Goal: Task Accomplishment & Management: Complete application form

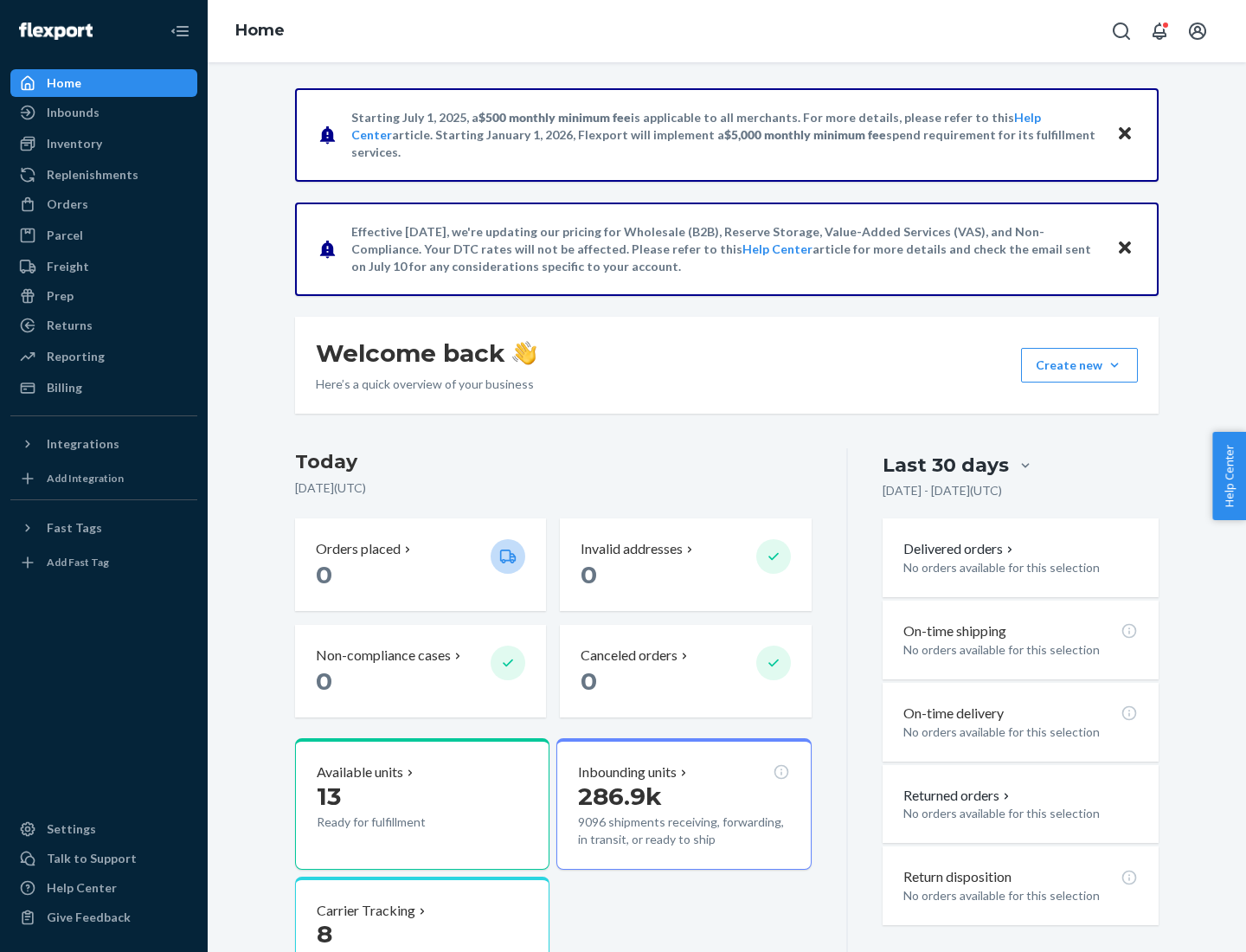
click at [1115, 366] on button "Create new Create new inbound Create new order Create new product" at bounding box center [1080, 366] width 117 height 35
click at [104, 113] on div "Inbounds" at bounding box center [104, 113] width 184 height 24
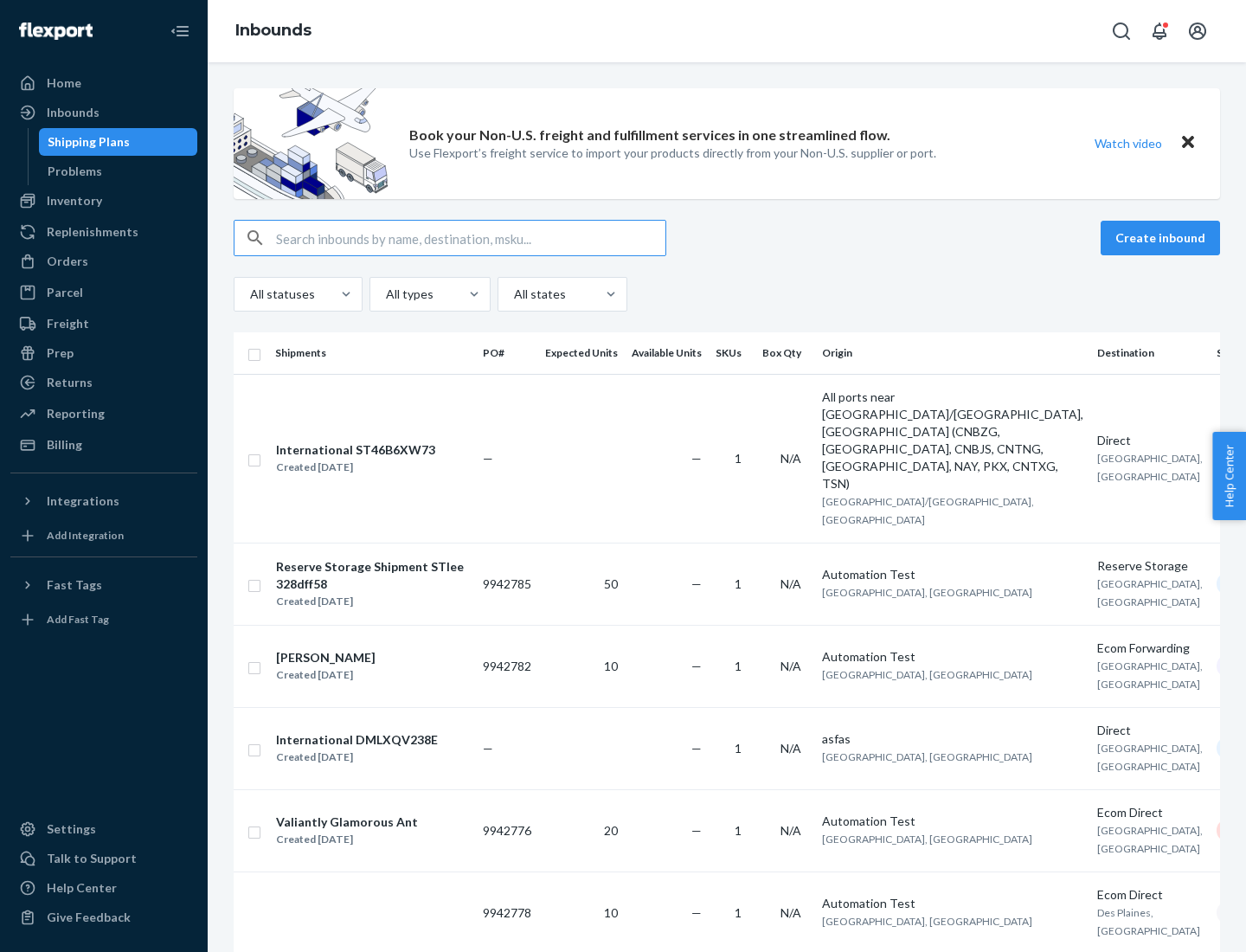
click at [1164, 238] on button "Create inbound" at bounding box center [1161, 238] width 120 height 35
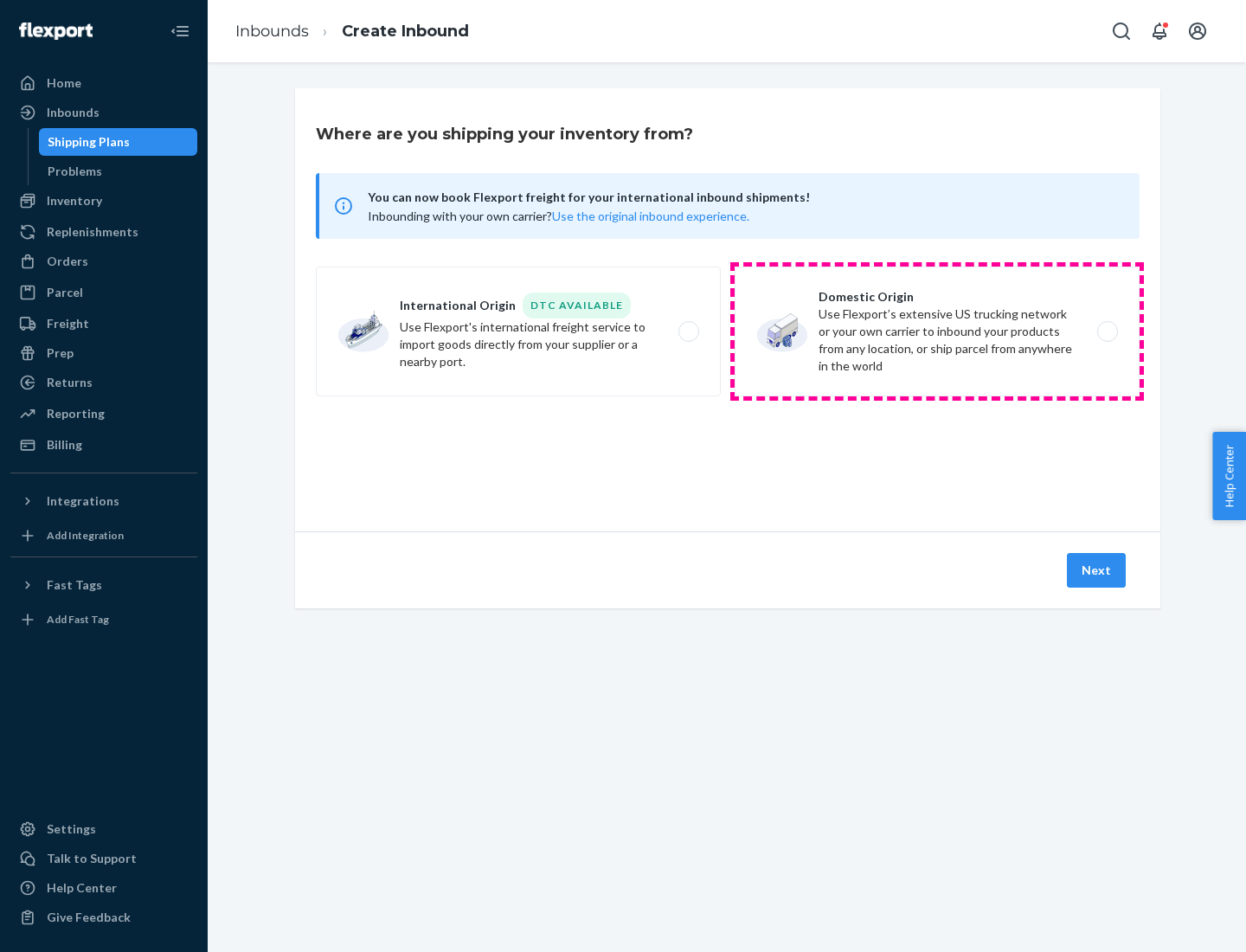
click at [938, 332] on label "Domestic Origin Use Flexport’s extensive US trucking network or your own carrie…" at bounding box center [937, 332] width 405 height 130
click at [1107, 332] on input "Domestic Origin Use Flexport’s extensive US trucking network or your own carrie…" at bounding box center [1113, 332] width 11 height 11
radio input "true"
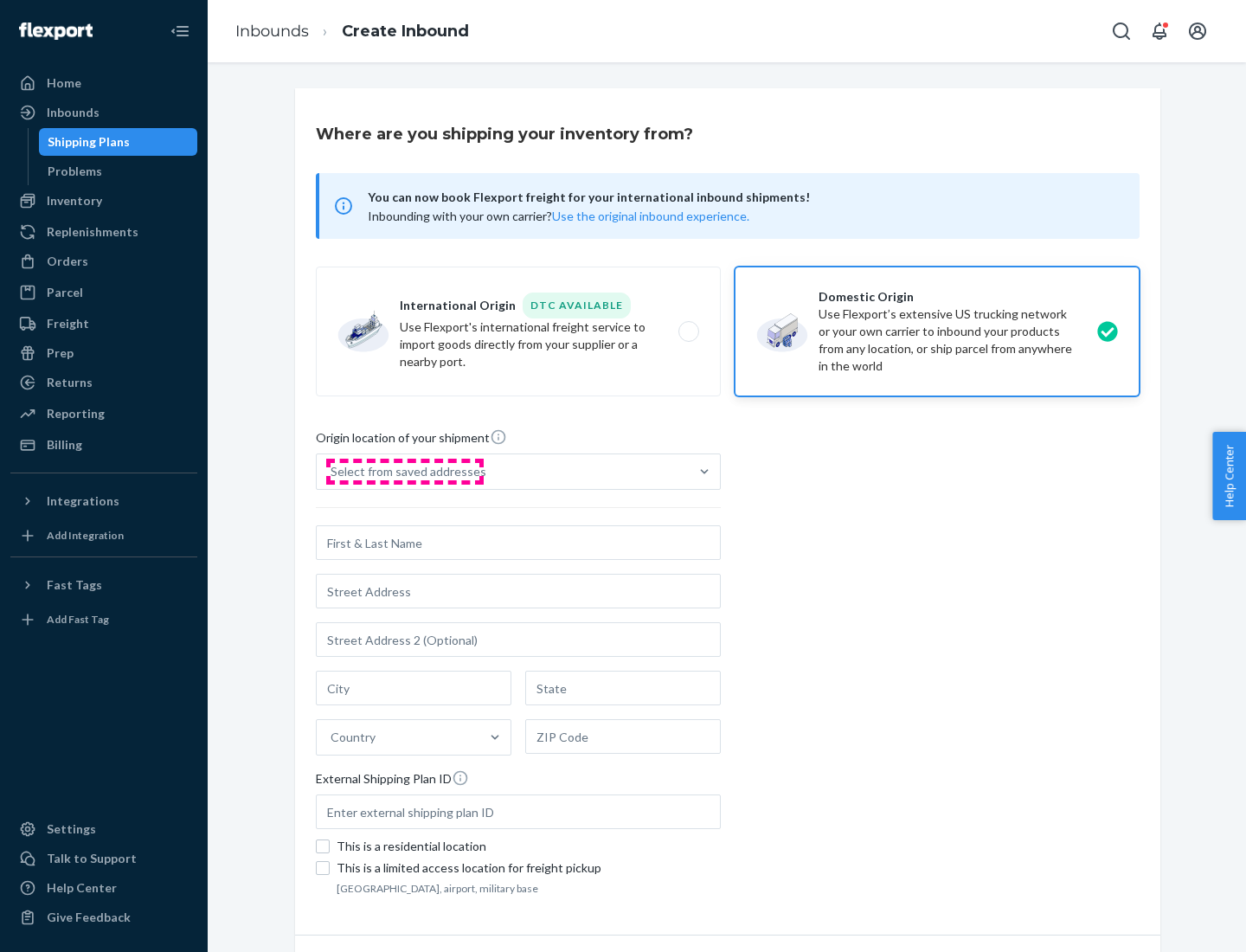
click at [404, 471] on div "Select from saved addresses" at bounding box center [409, 471] width 156 height 17
click at [333, 471] on input "Select from saved addresses" at bounding box center [332, 471] width 2 height 17
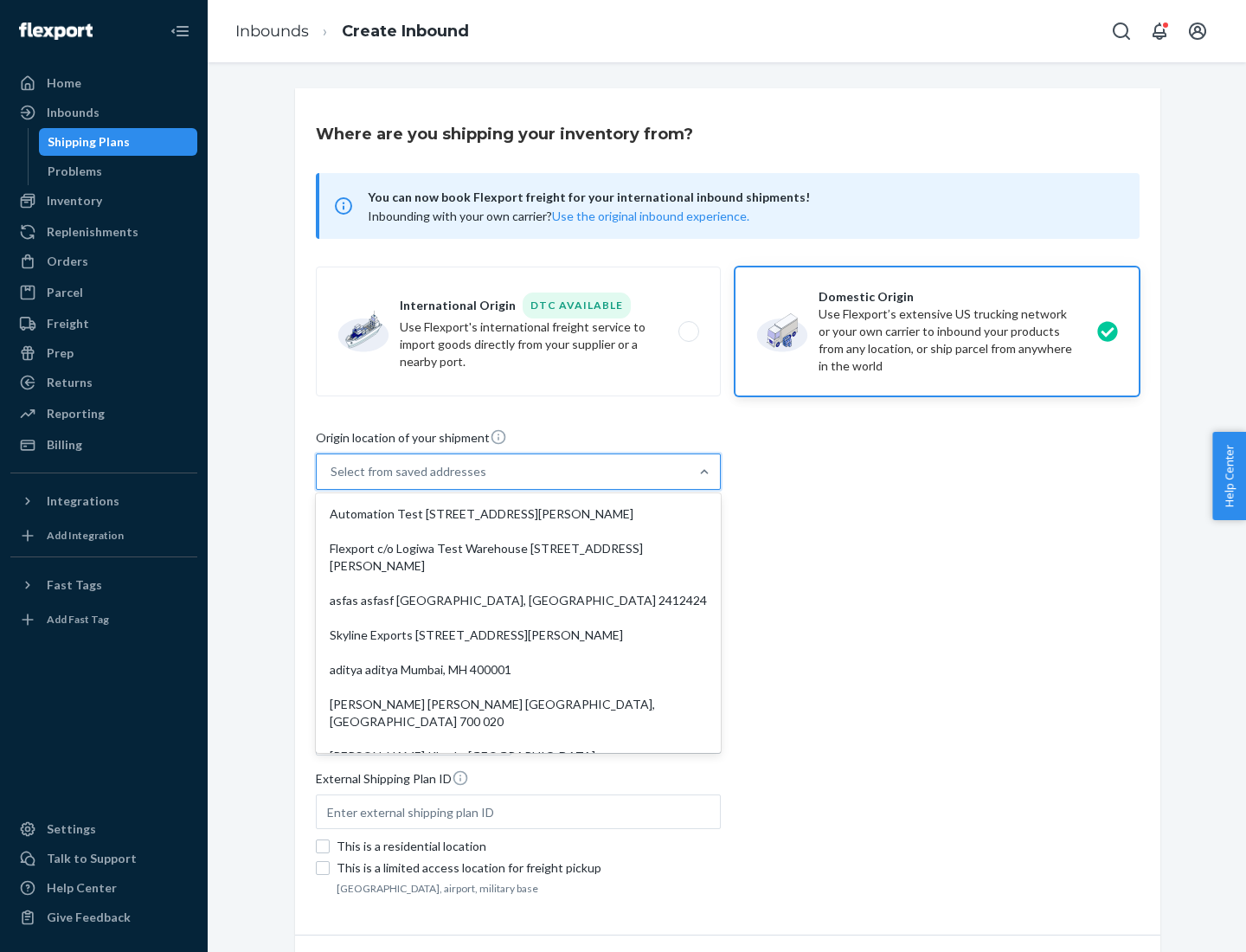
scroll to position [7, 0]
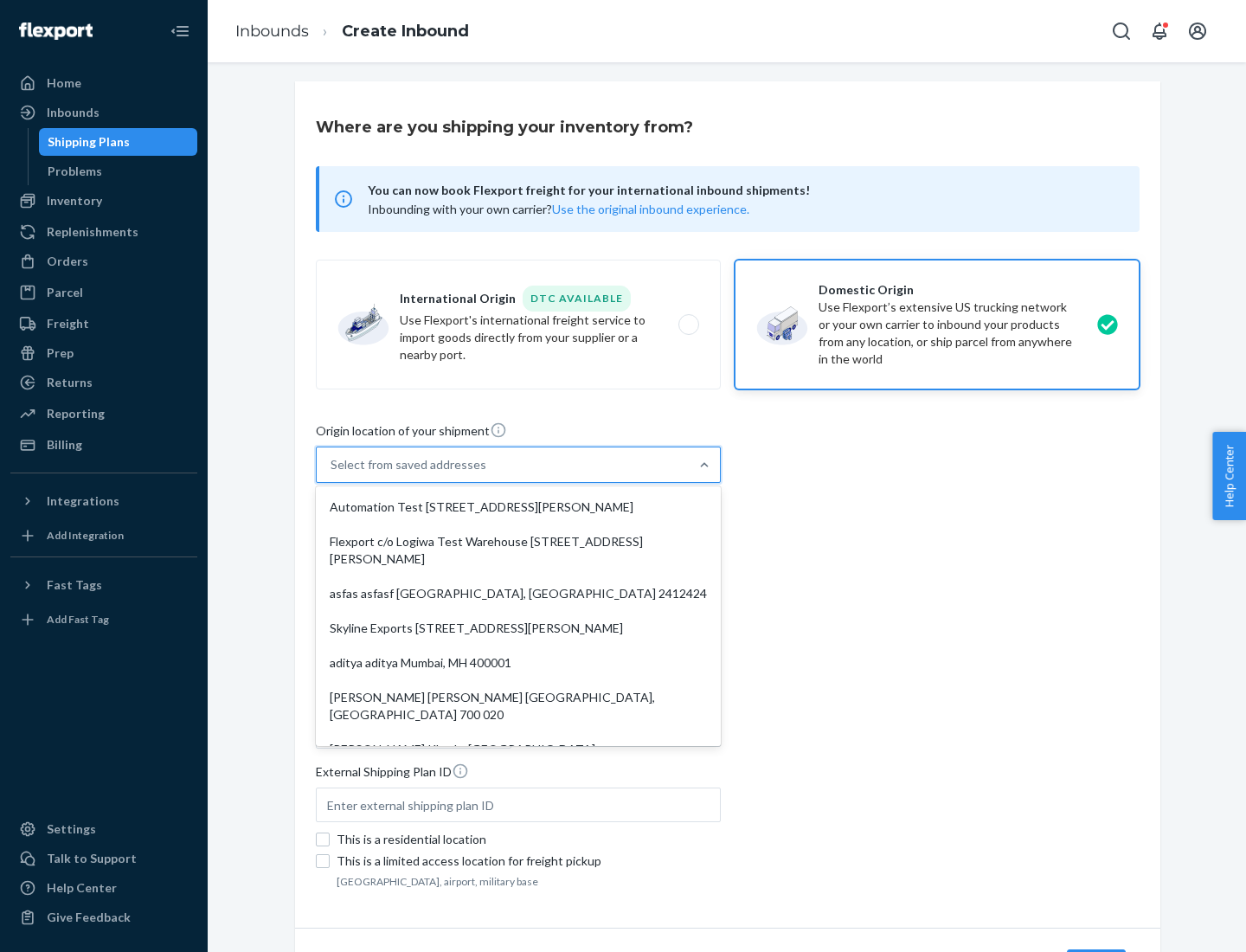
click at [518, 507] on div "Automation Test [STREET_ADDRESS][PERSON_NAME]" at bounding box center [518, 507] width 398 height 35
click at [333, 473] on input "option Automation Test [STREET_ADDRESS][PERSON_NAME]. 9 results available. Use …" at bounding box center [332, 464] width 2 height 17
type input "Automation Test"
type input "9th Floor"
type input "[GEOGRAPHIC_DATA]"
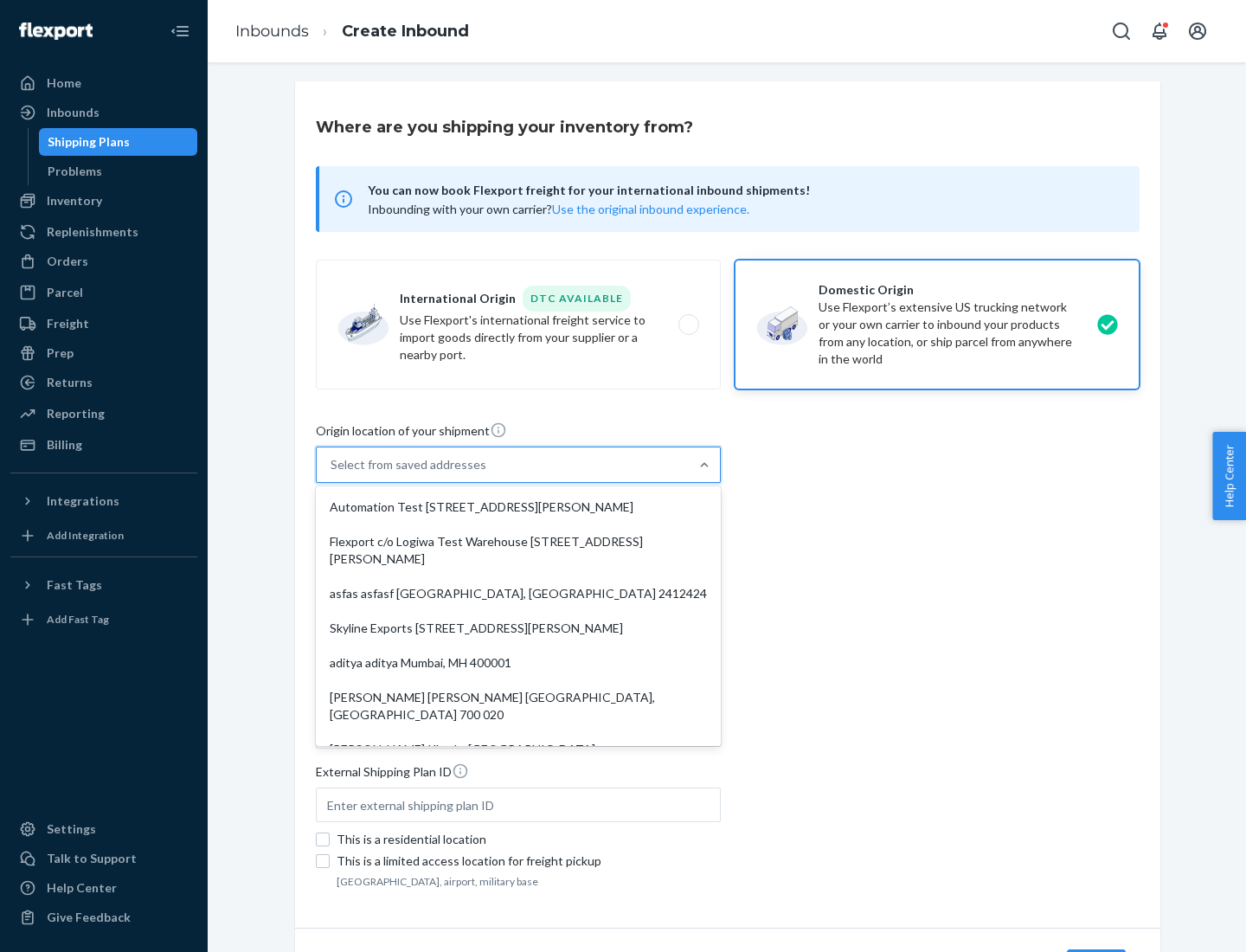
type input "CA"
type input "94104"
type input "[STREET_ADDRESS][PERSON_NAME]"
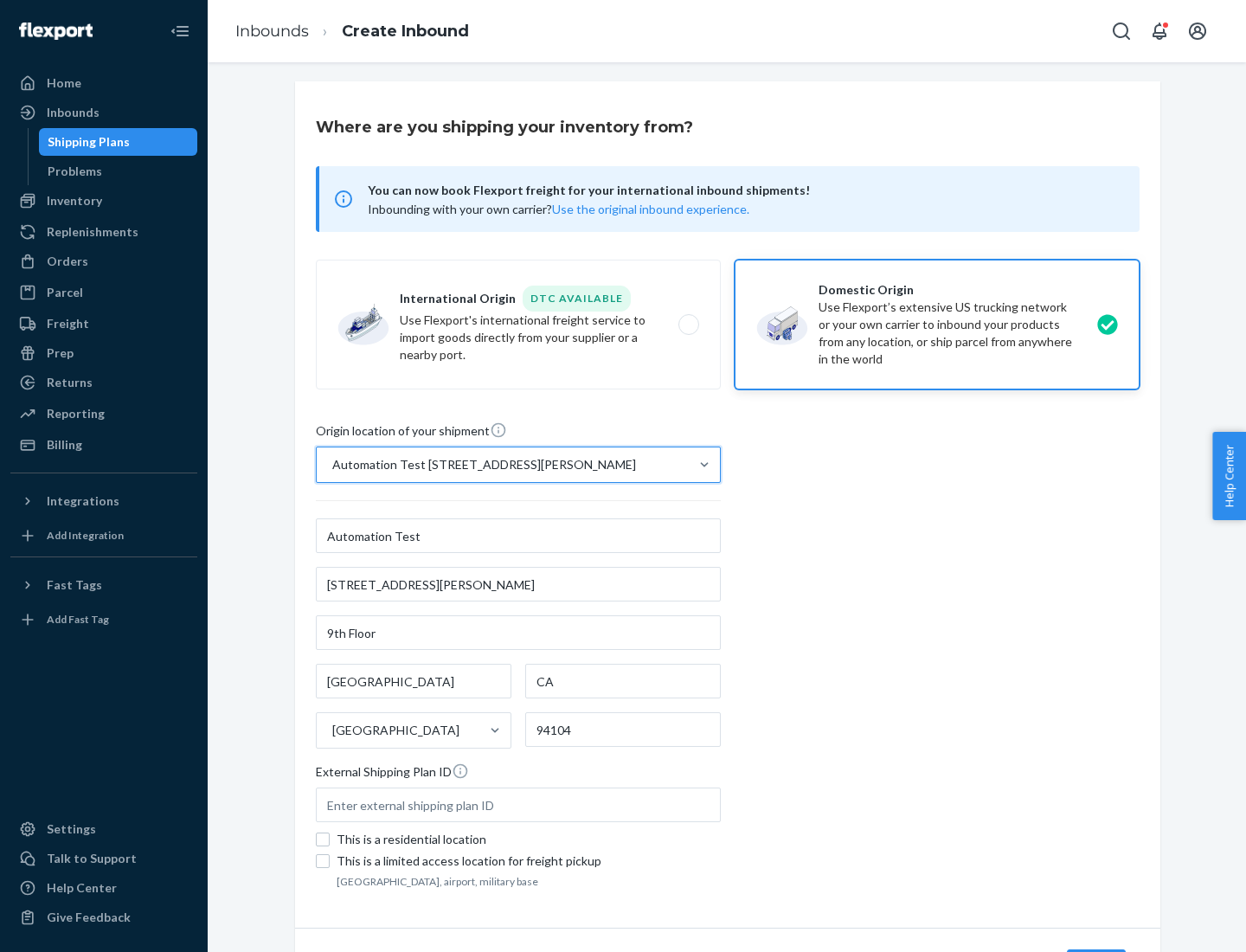
scroll to position [101, 0]
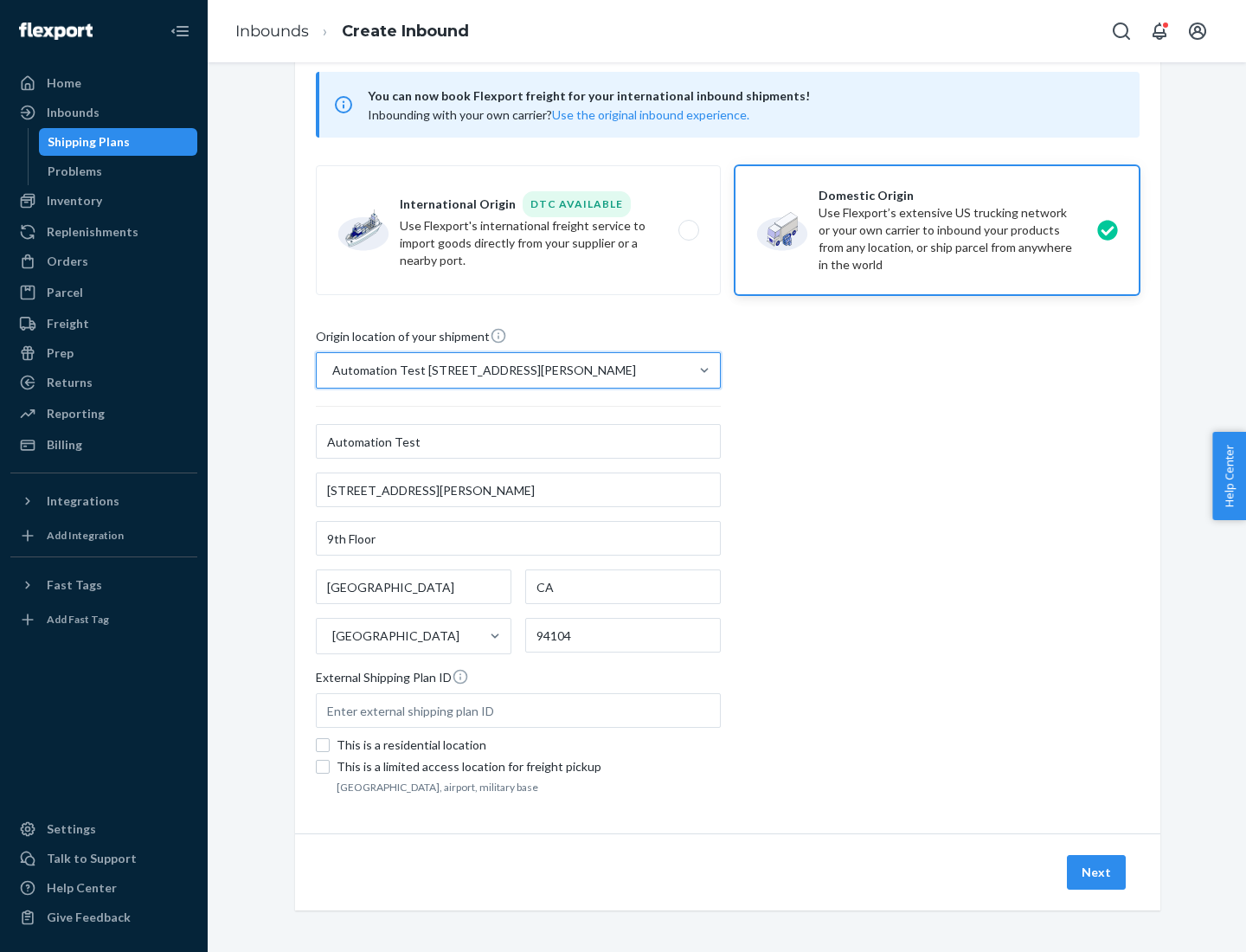
click at [1098, 872] on button "Next" at bounding box center [1097, 872] width 59 height 35
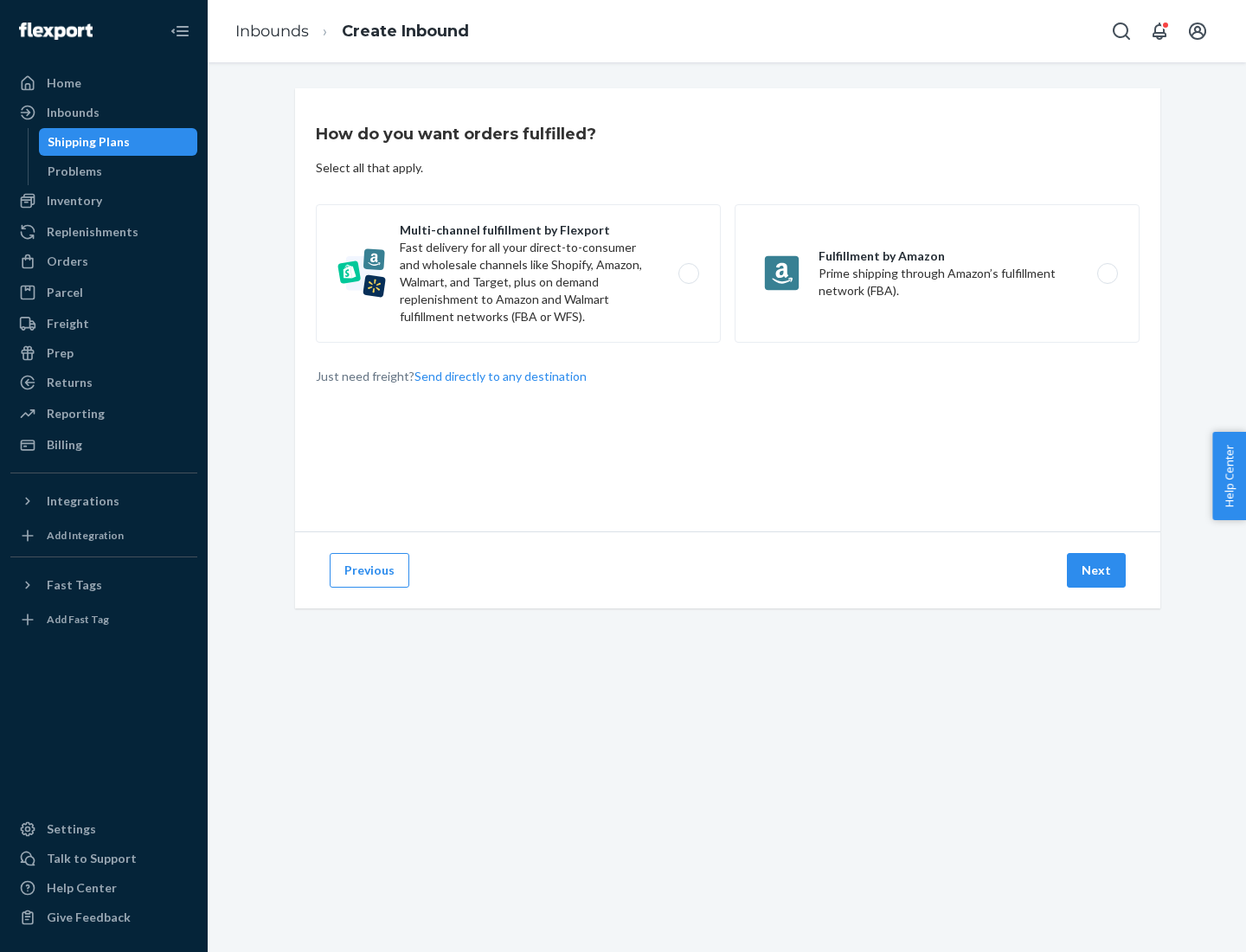
click at [518, 274] on label "Multi-channel fulfillment by Flexport Fast delivery for all your direct-to-cons…" at bounding box center [518, 274] width 405 height 139
click at [688, 274] on input "Multi-channel fulfillment by Flexport Fast delivery for all your direct-to-cons…" at bounding box center [693, 274] width 11 height 11
radio input "true"
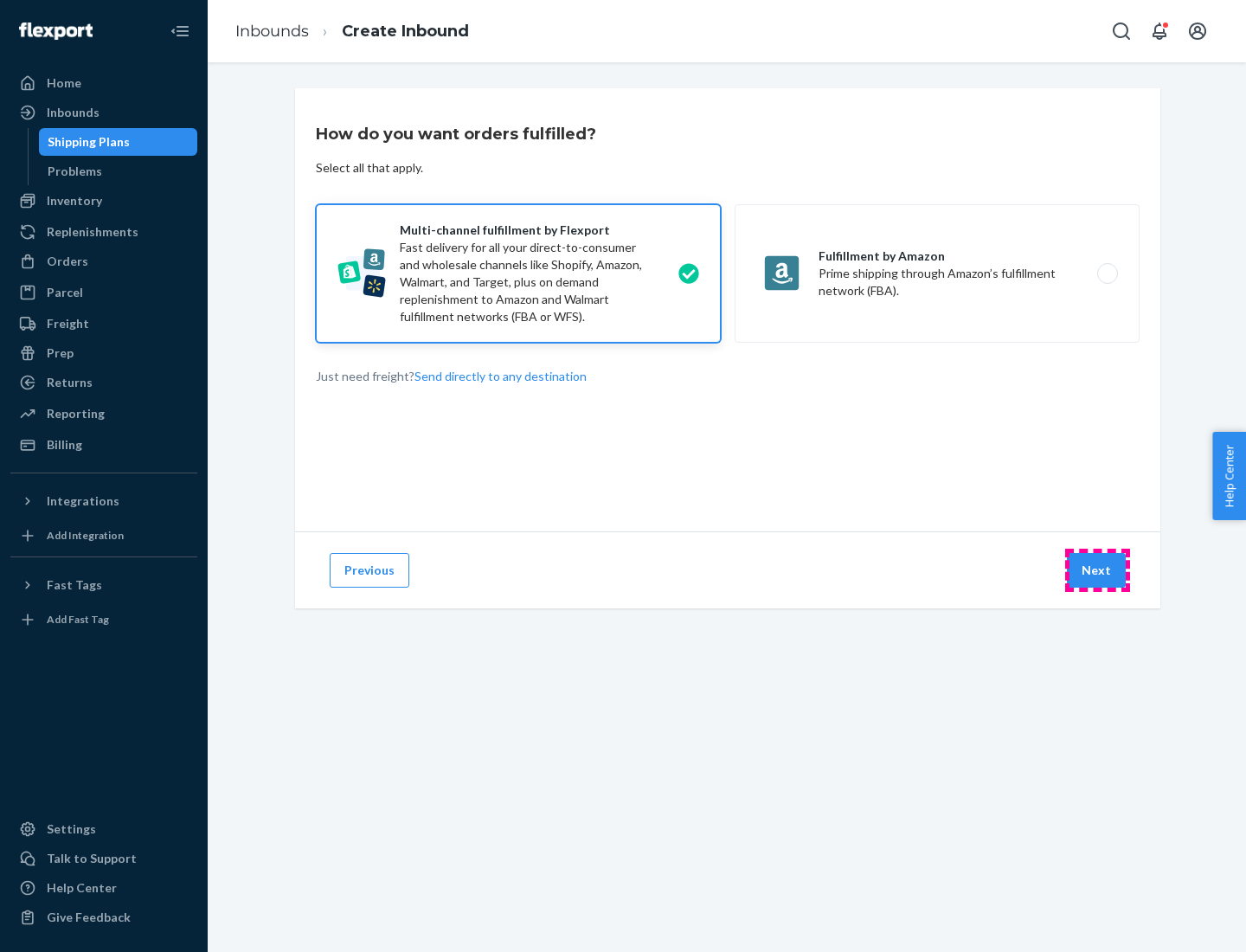
click at [1098, 570] on button "Next" at bounding box center [1097, 570] width 59 height 35
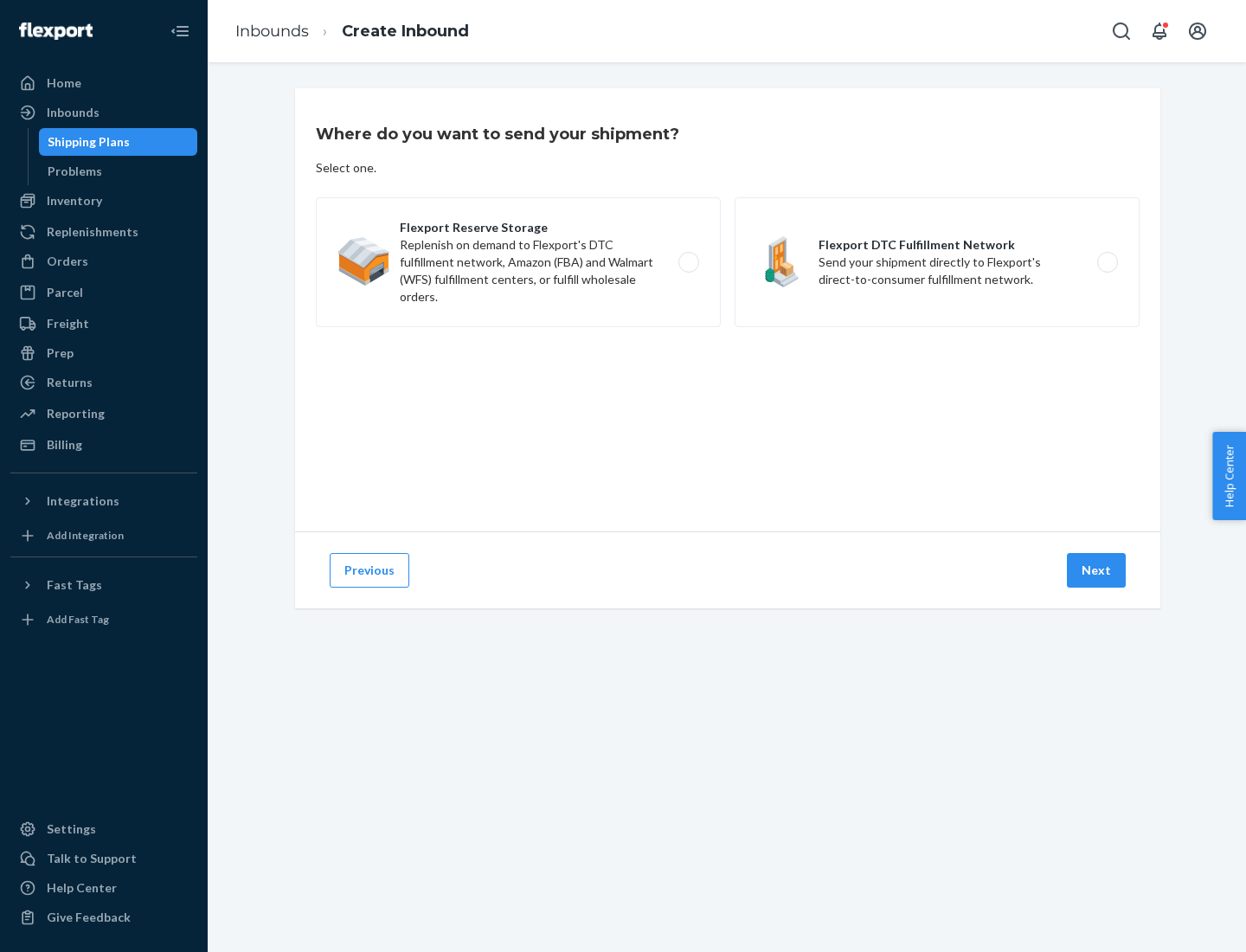
click at [938, 262] on label "Flexport DTC Fulfillment Network Send your shipment directly to Flexport's dire…" at bounding box center [937, 262] width 405 height 130
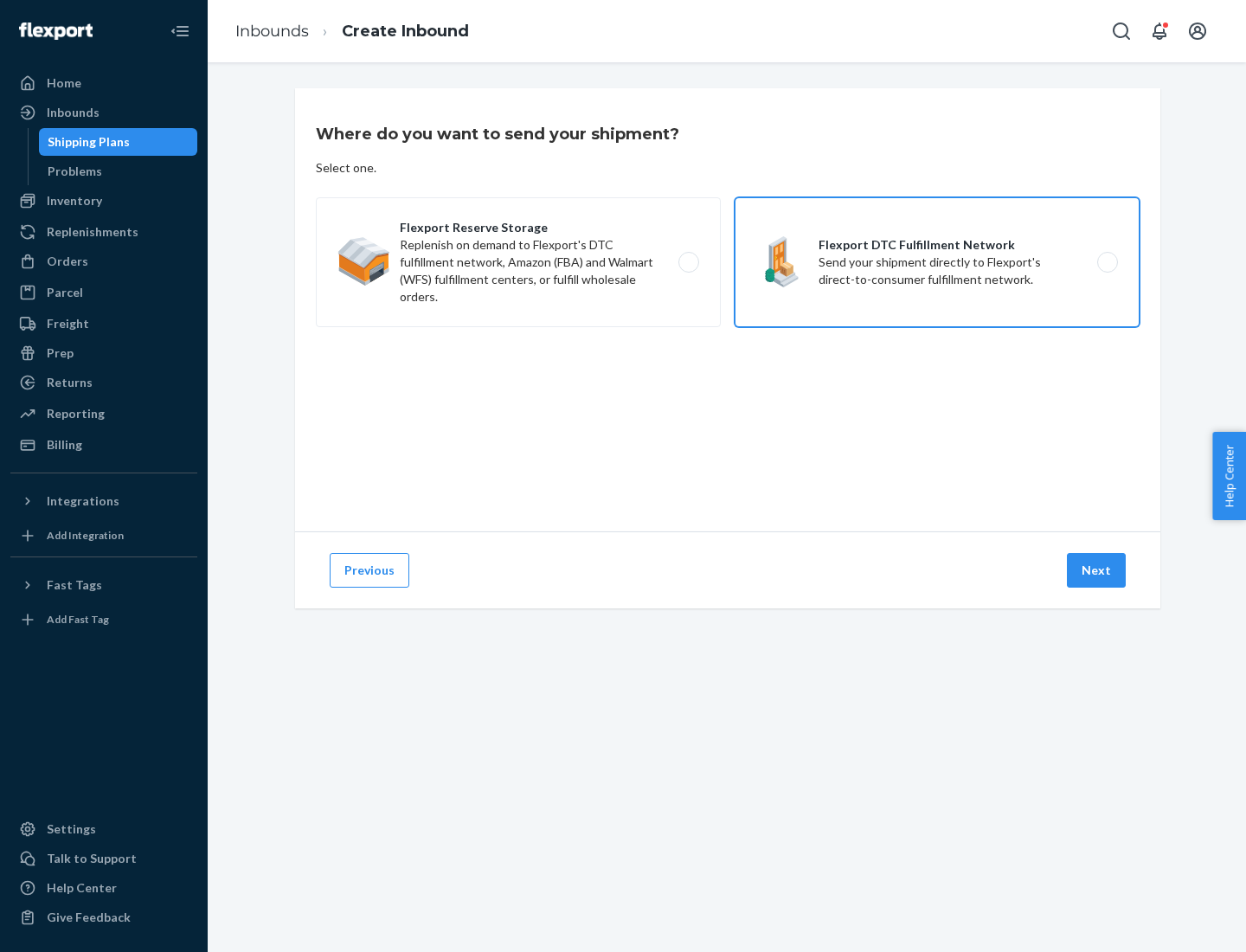
click at [1107, 262] on input "Flexport DTC Fulfillment Network Send your shipment directly to Flexport's dire…" at bounding box center [1113, 262] width 11 height 11
radio input "true"
click at [1098, 570] on button "Next" at bounding box center [1097, 570] width 59 height 35
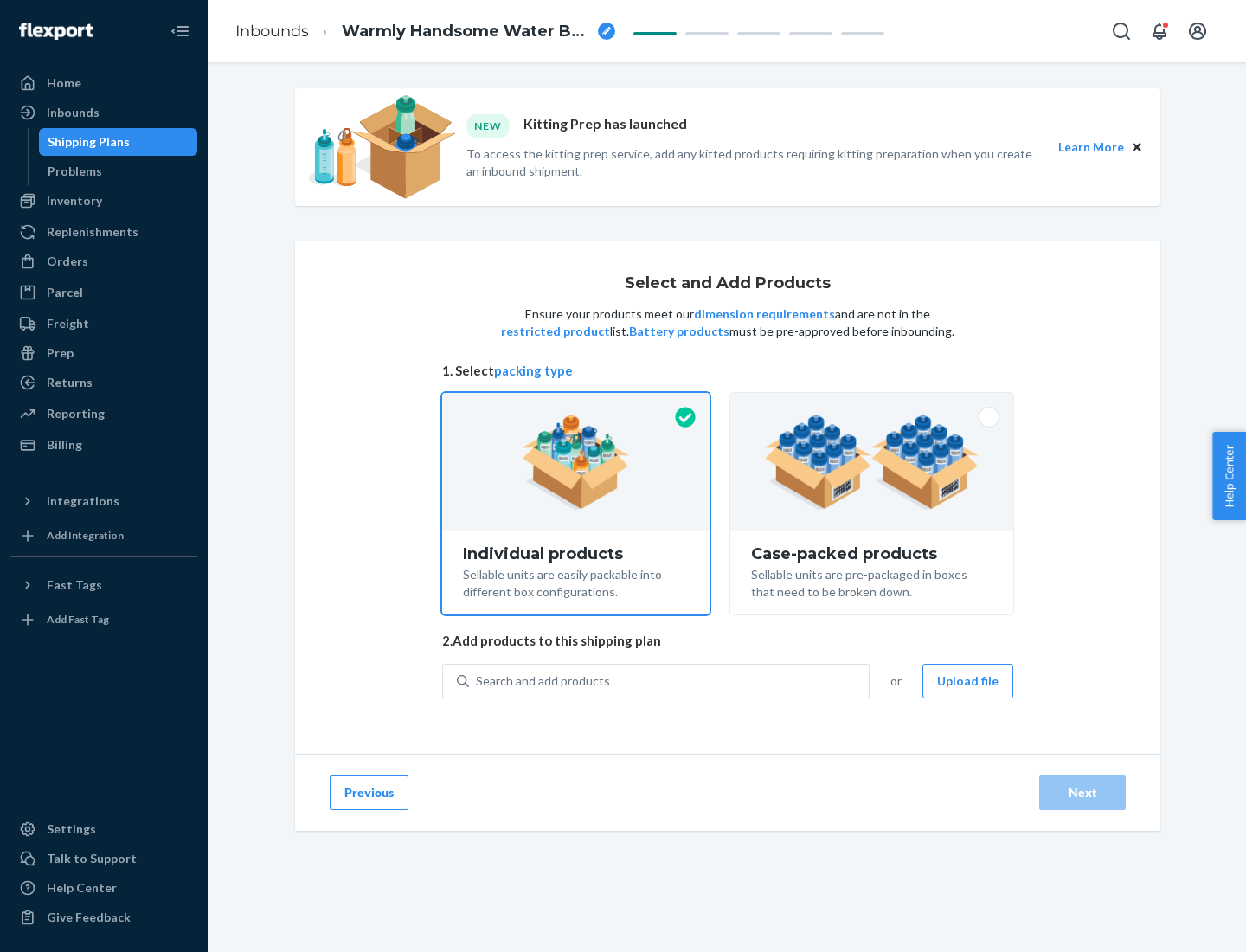
click at [873, 462] on img at bounding box center [872, 462] width 216 height 95
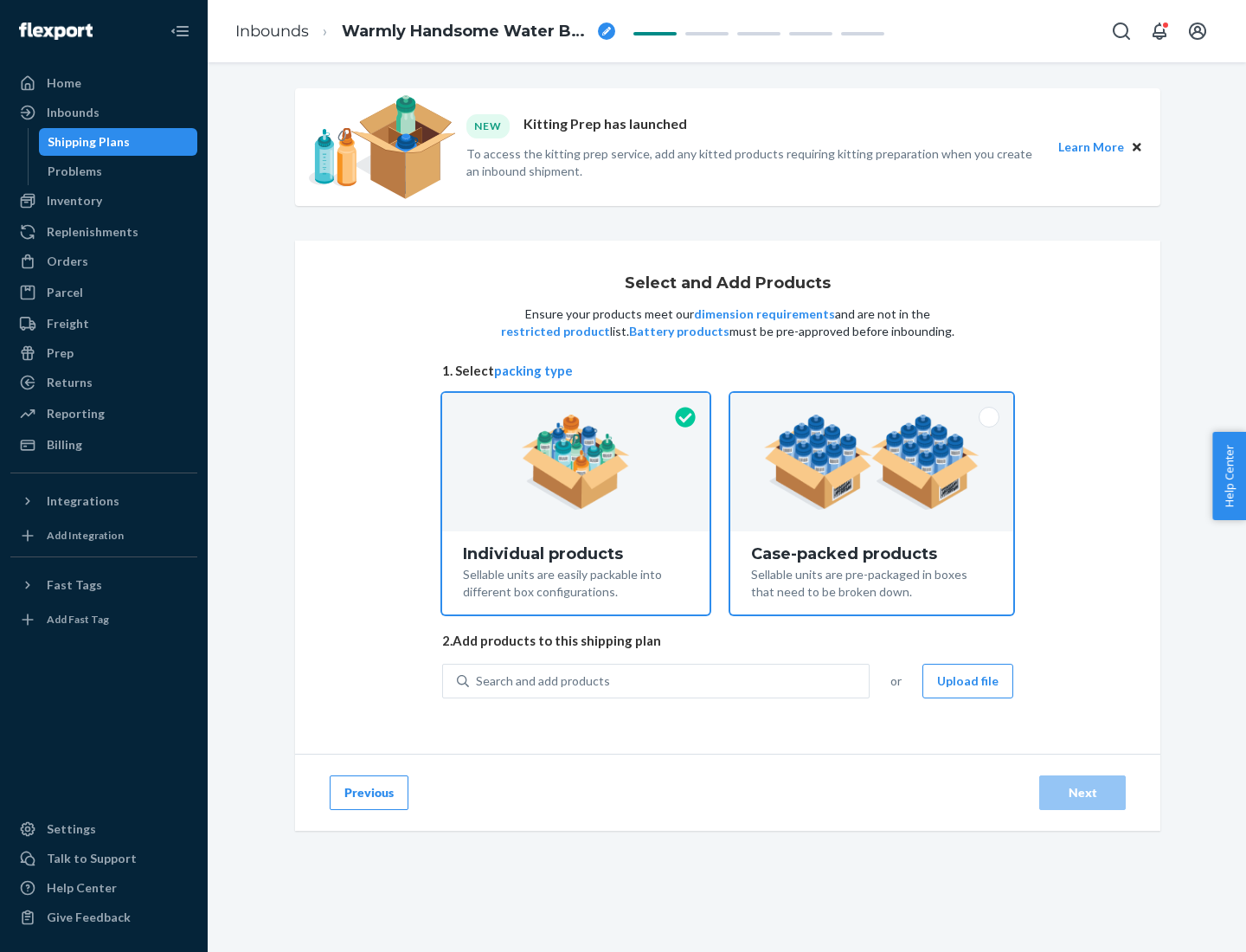
click at [873, 404] on input "Case-packed products Sellable units are pre-packaged in boxes that need to be b…" at bounding box center [872, 398] width 11 height 11
radio input "true"
radio input "false"
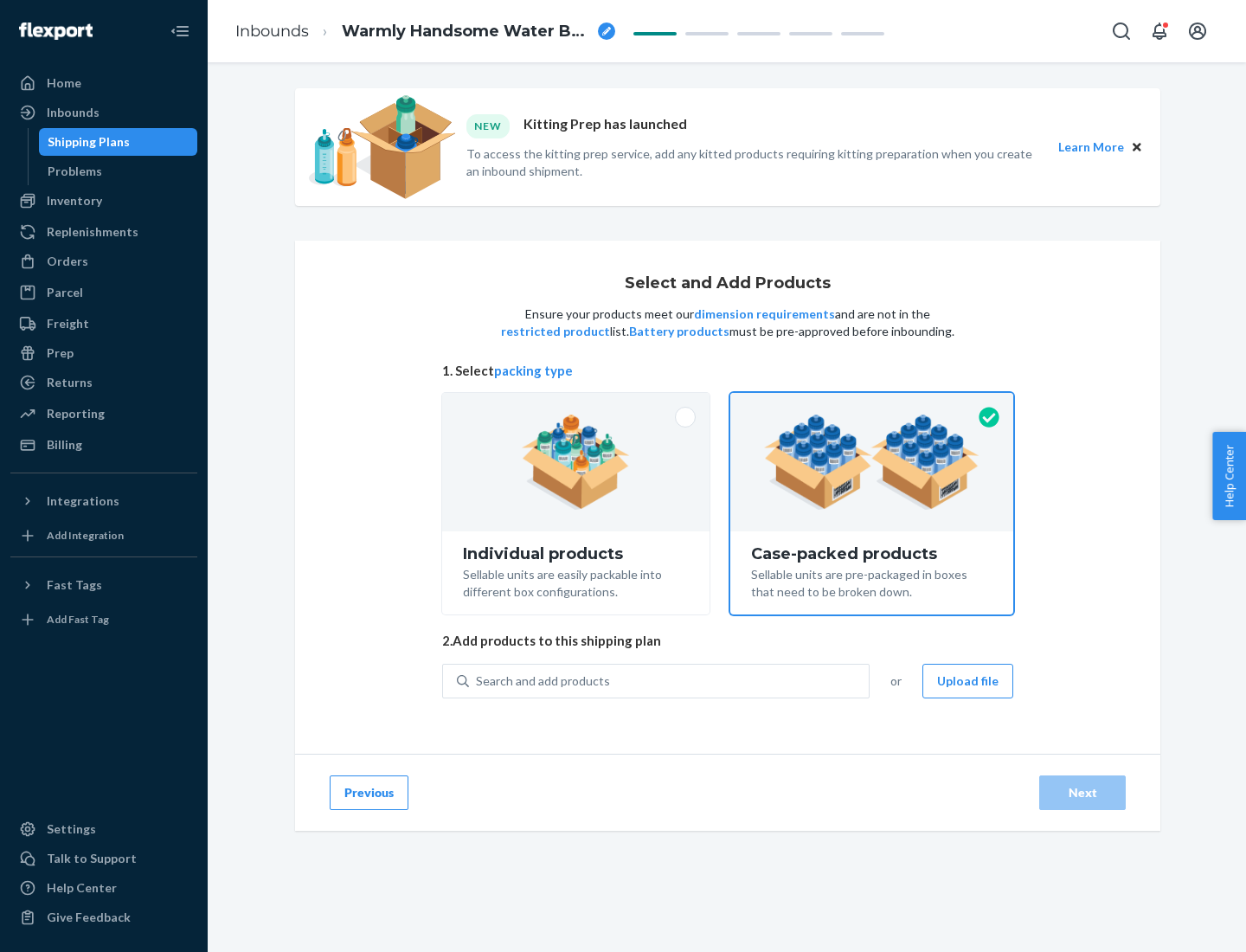
click at [670, 680] on div "Search and add products" at bounding box center [668, 681] width 399 height 31
click at [477, 680] on input "Search and add products" at bounding box center [477, 681] width 2 height 17
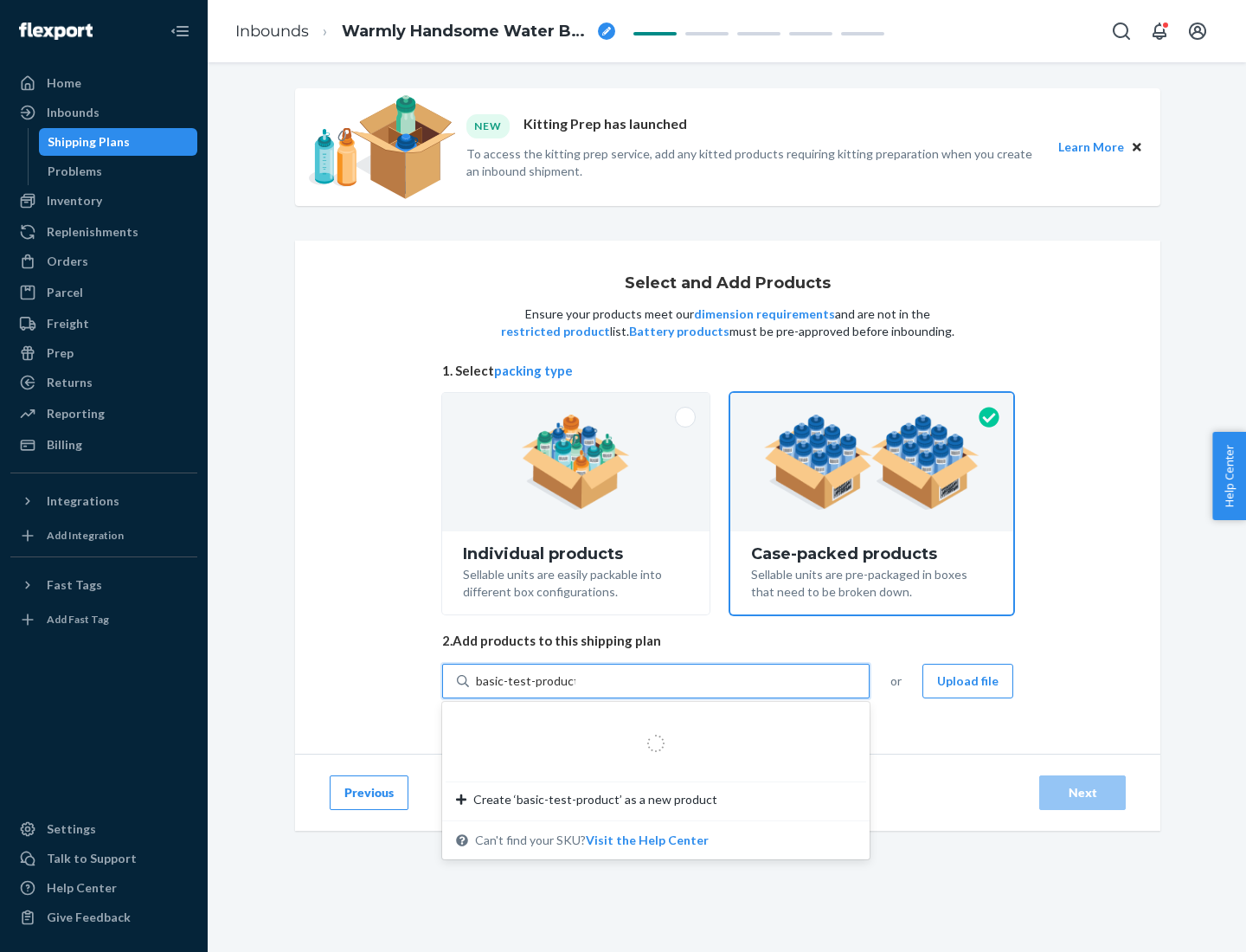
type input "basic-test-product-1"
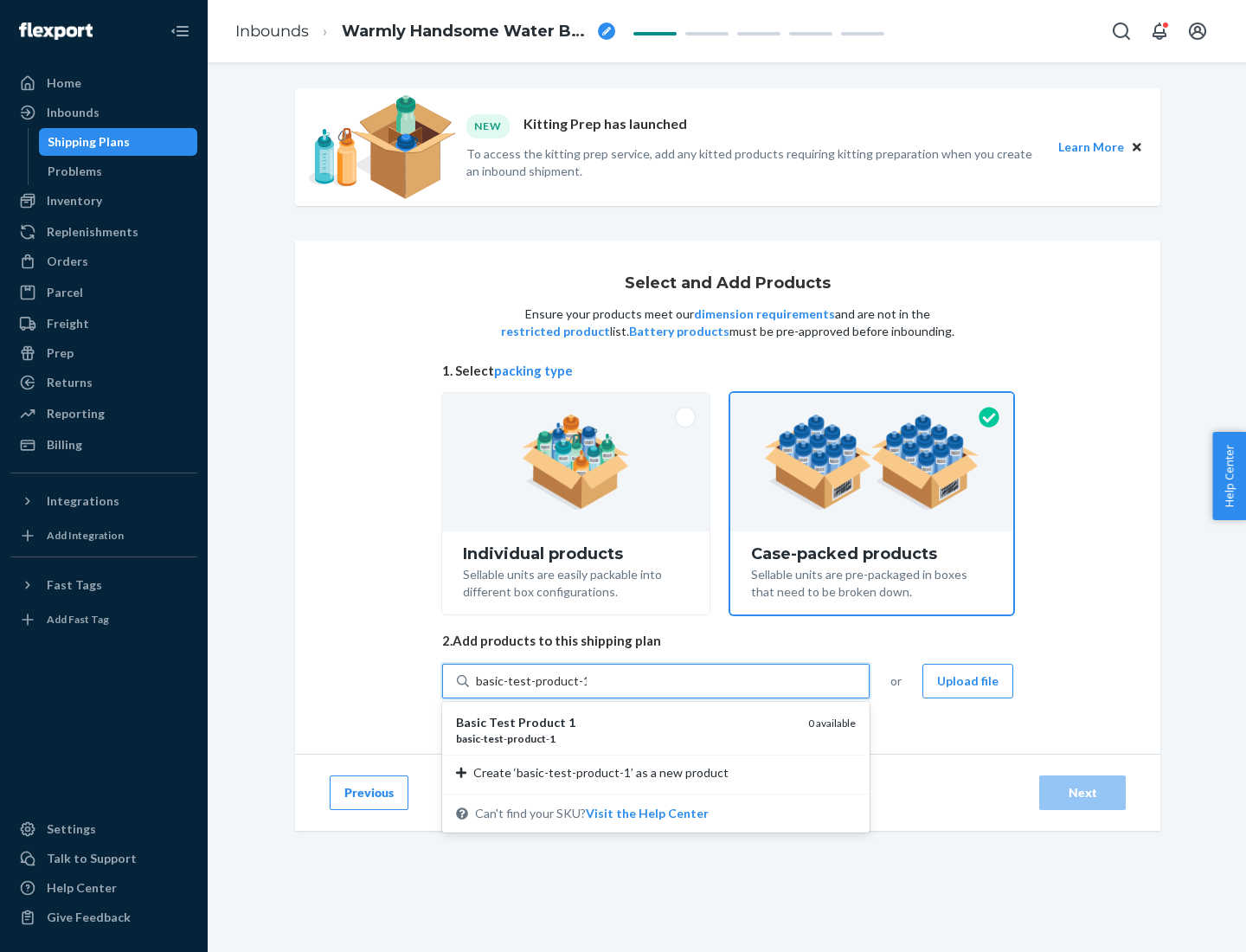
click at [626, 738] on div "basic - test - product - 1" at bounding box center [625, 738] width 339 height 15
click at [587, 690] on input "basic-test-product-1" at bounding box center [531, 681] width 111 height 17
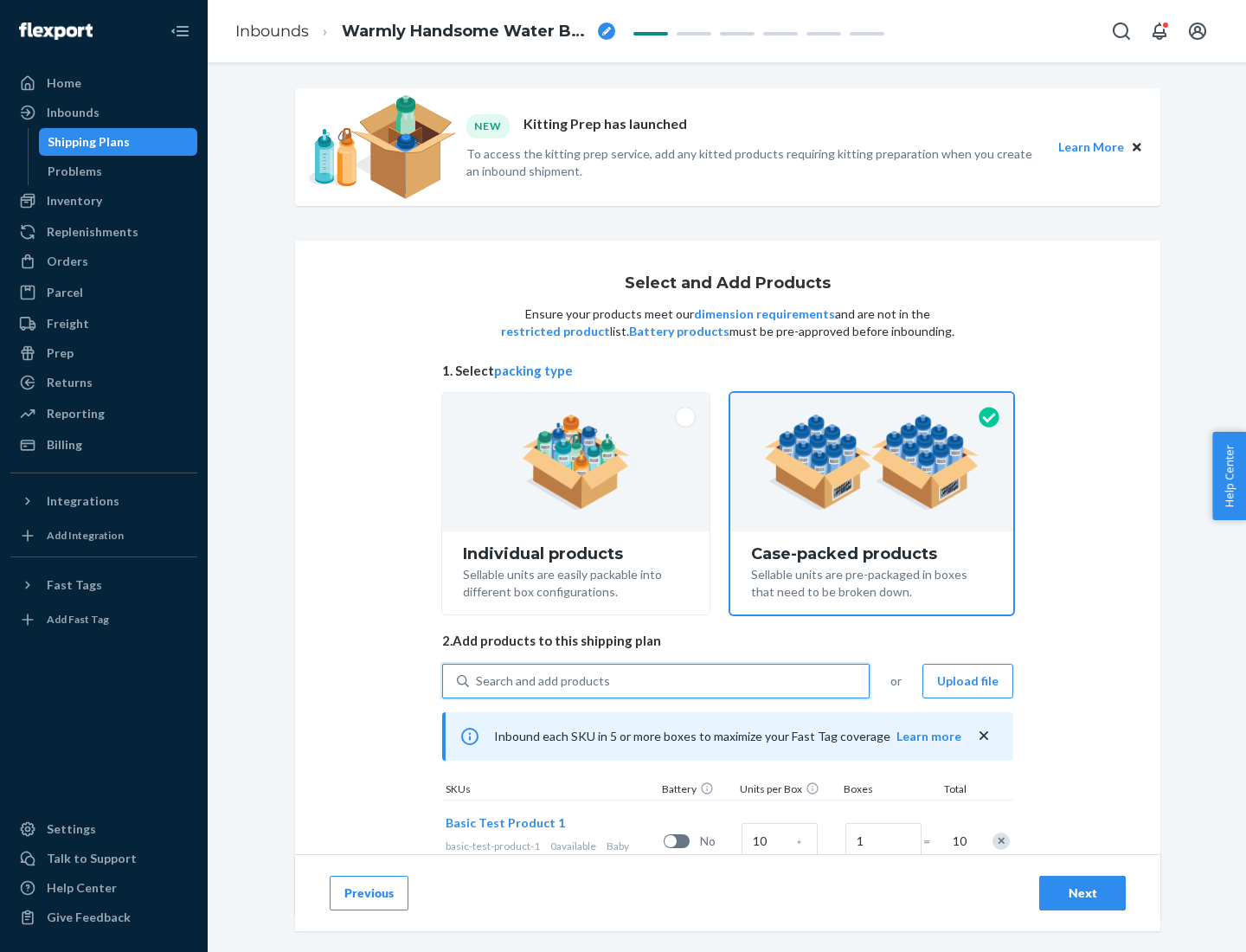
scroll to position [62, 0]
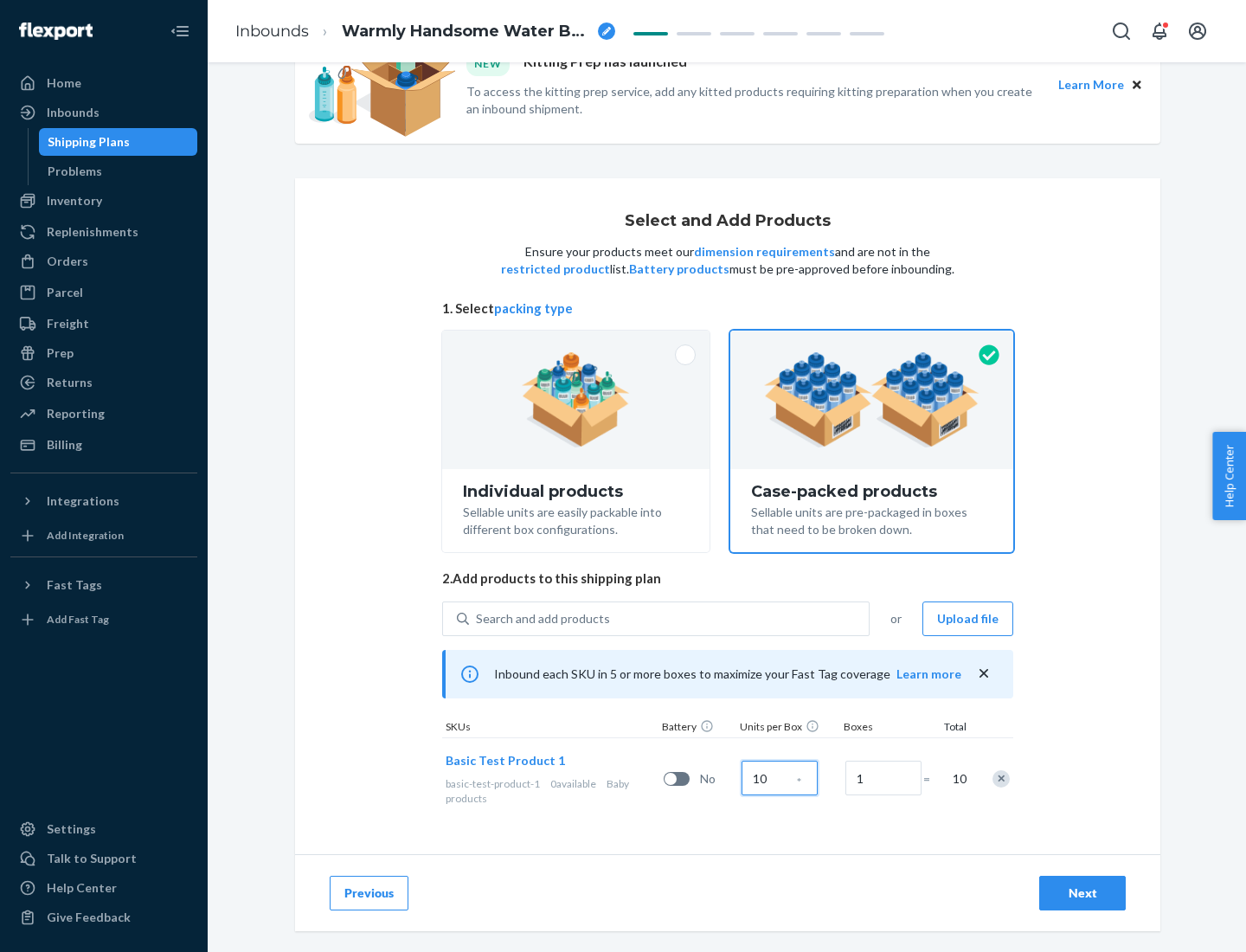
type input "10"
type input "7"
click at [1083, 893] on div "Next" at bounding box center [1083, 893] width 57 height 17
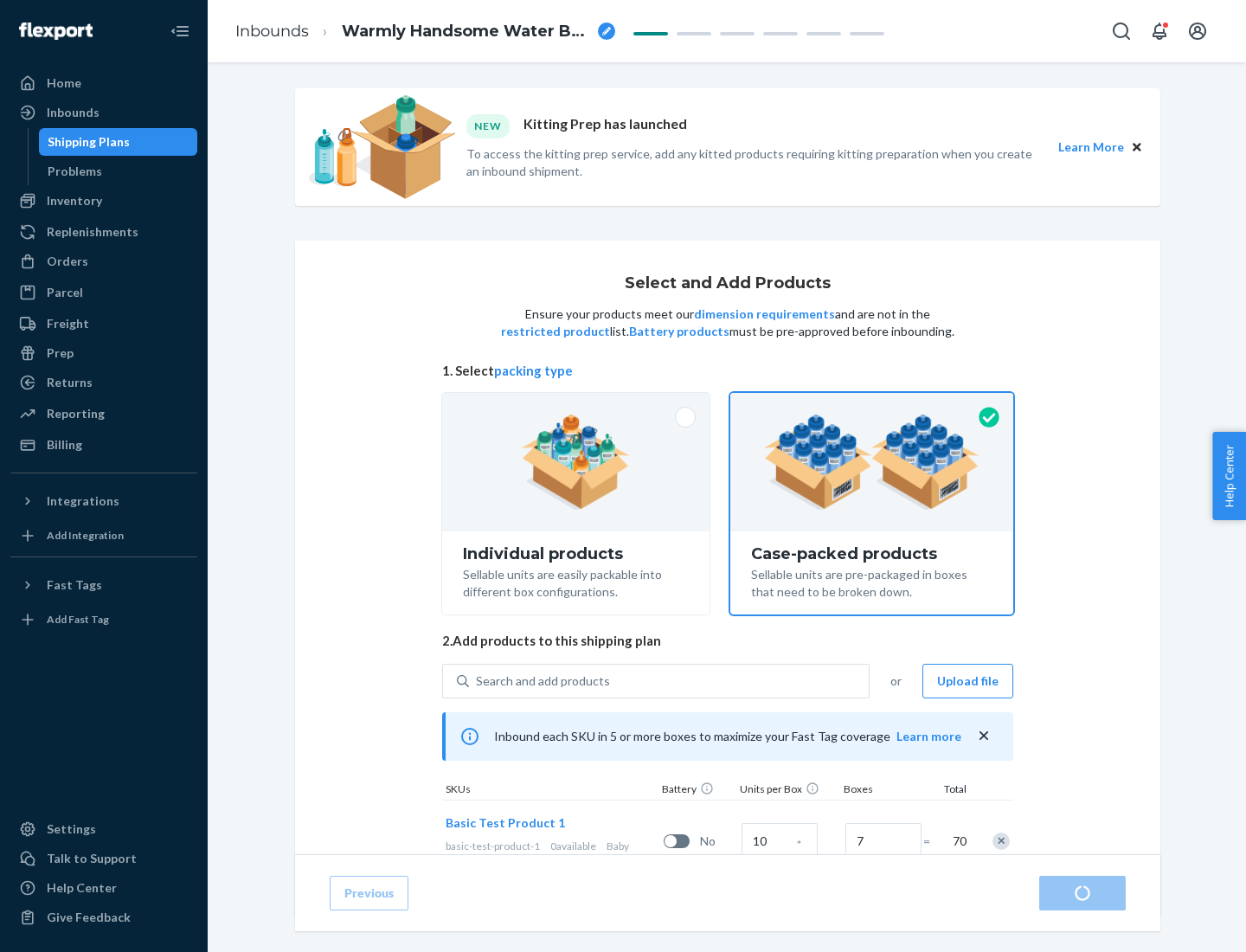
radio input "true"
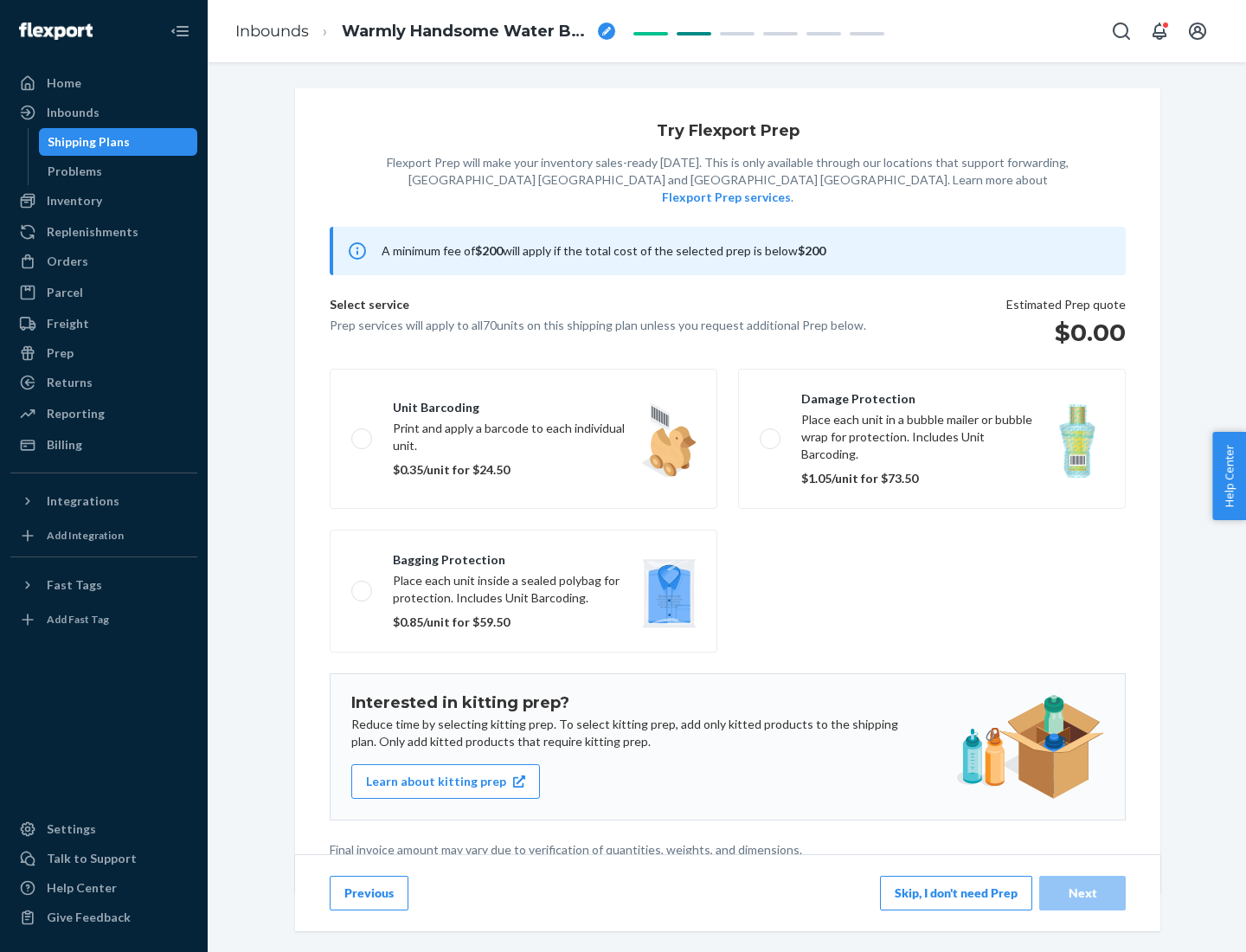
scroll to position [4, 0]
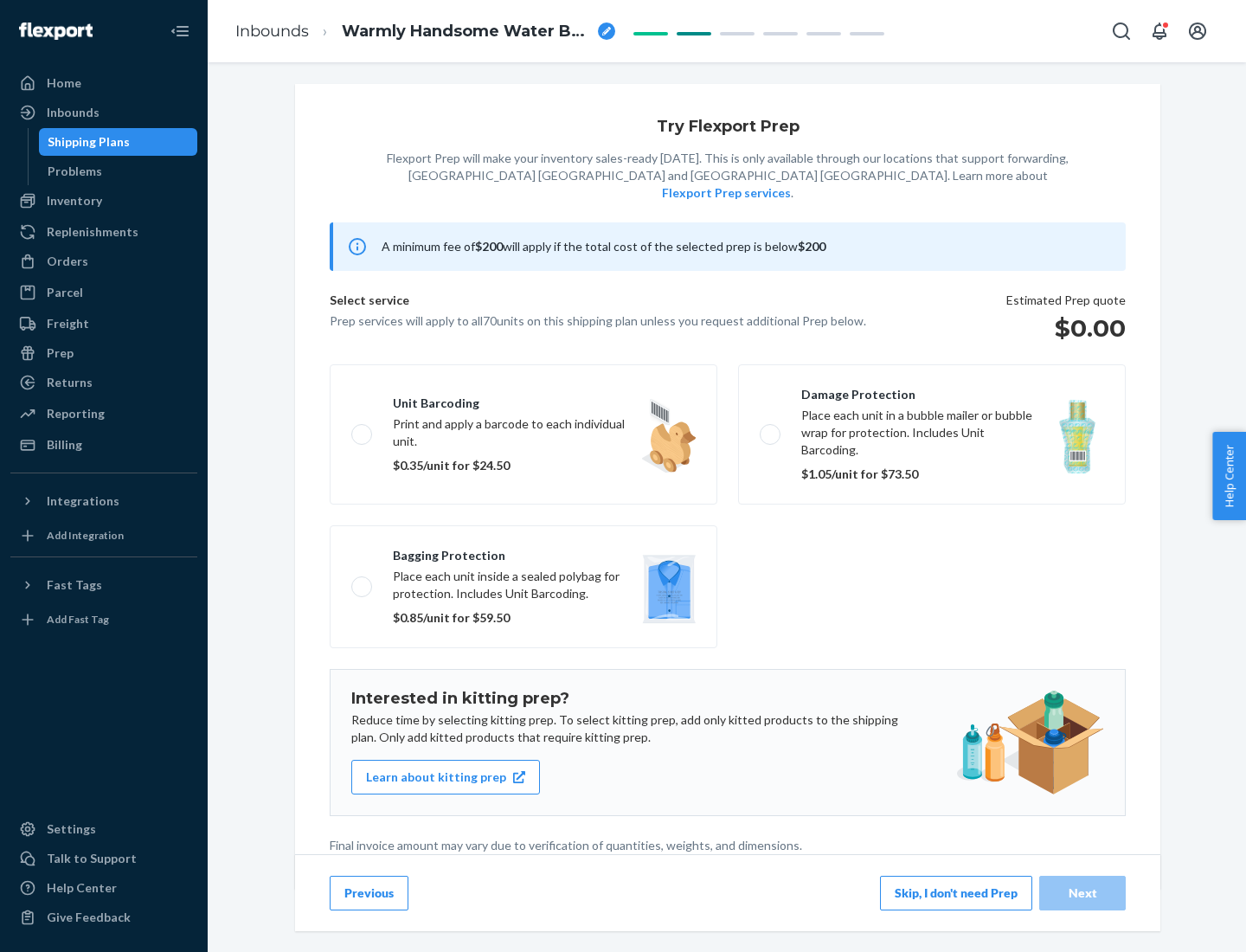
click at [523, 551] on label "Bagging protection Place each unit inside a sealed polybag for protection. Incl…" at bounding box center [524, 586] width 388 height 123
click at [363, 580] on input "Bagging protection Place each unit inside a sealed polybag for protection. Incl…" at bounding box center [357, 586] width 11 height 11
checkbox input "true"
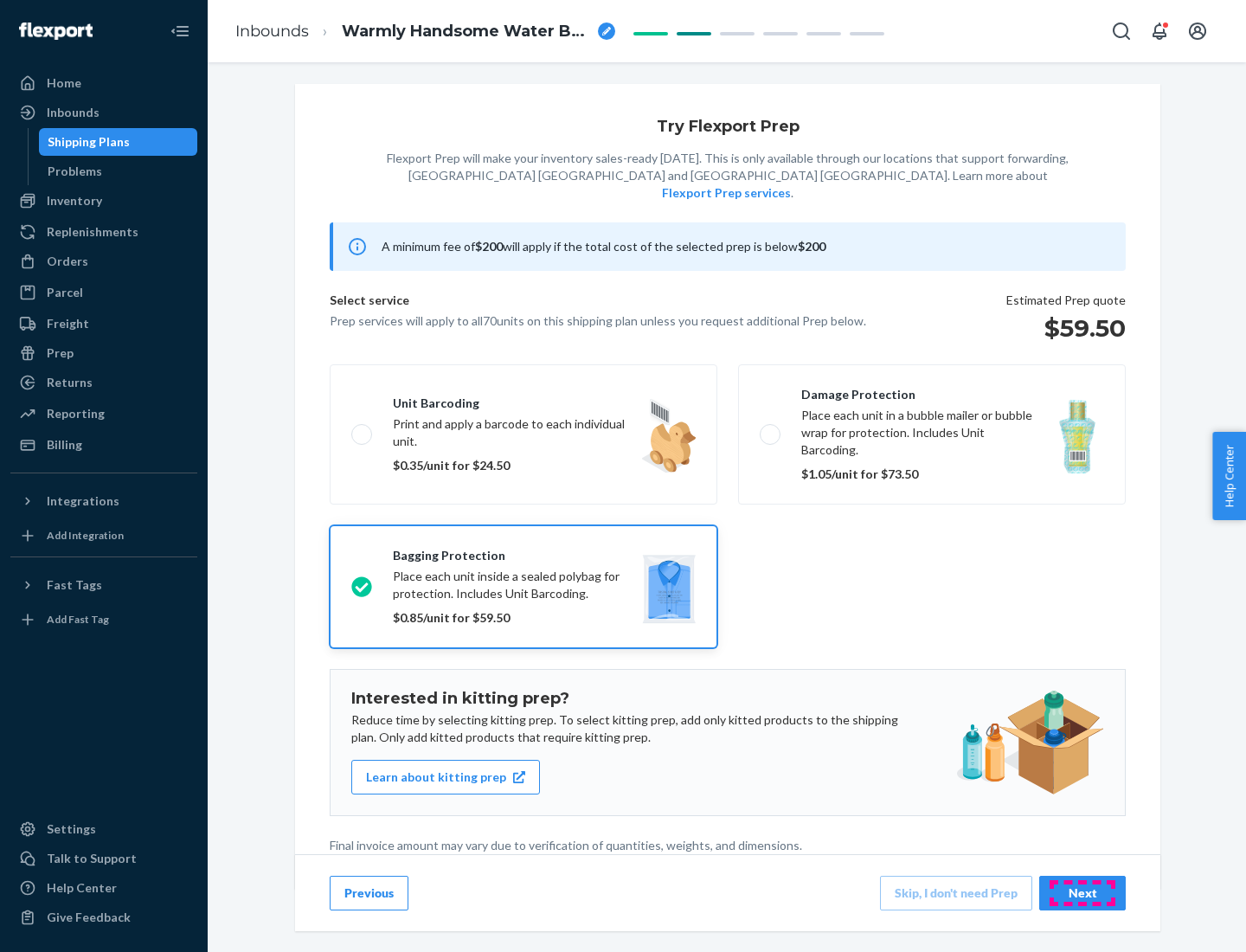
click at [1083, 892] on div "Next" at bounding box center [1083, 893] width 57 height 17
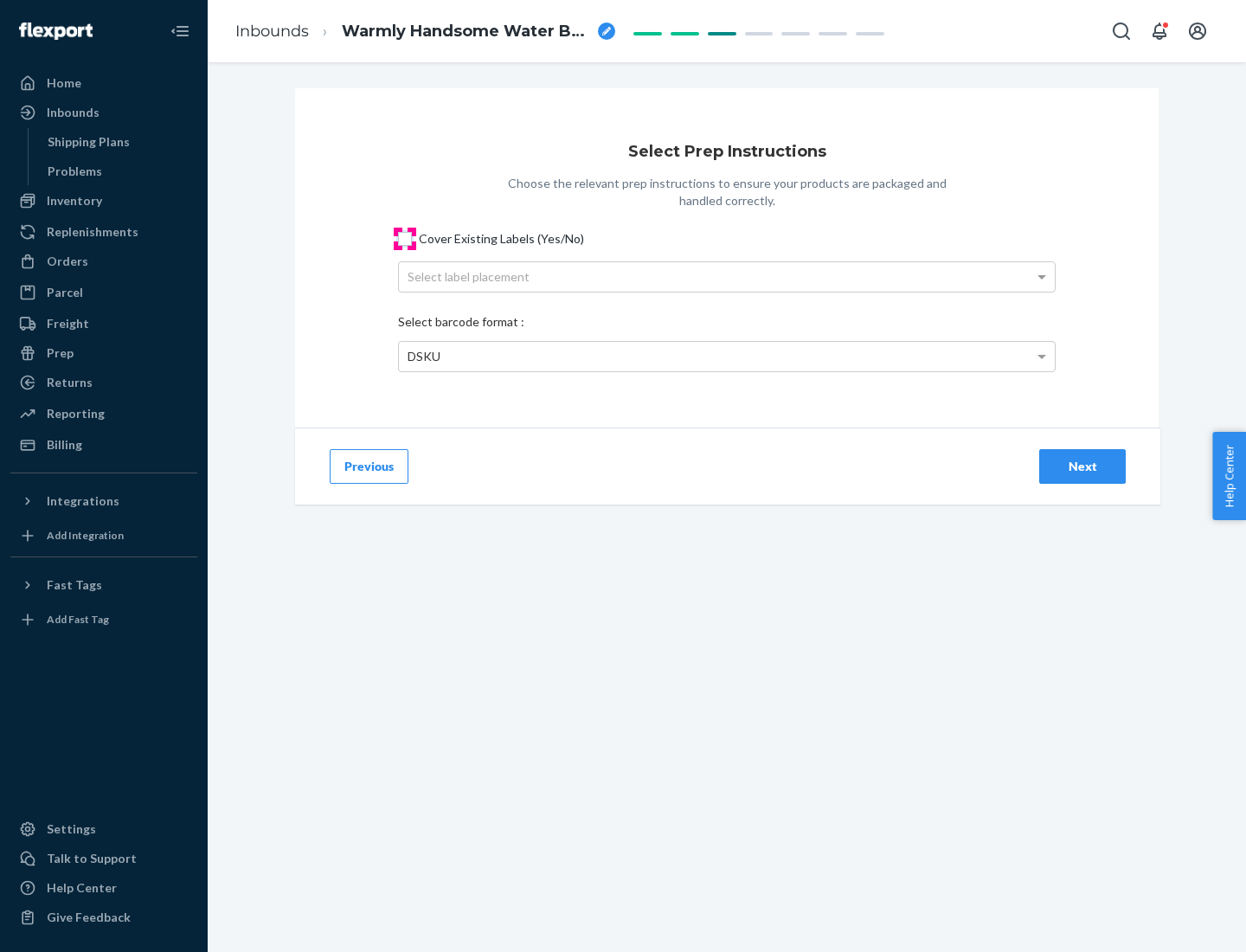
click at [405, 238] on input "Cover Existing Labels (Yes/No)" at bounding box center [405, 239] width 14 height 14
checkbox input "true"
click at [727, 276] on div "Select label placement" at bounding box center [726, 277] width 656 height 29
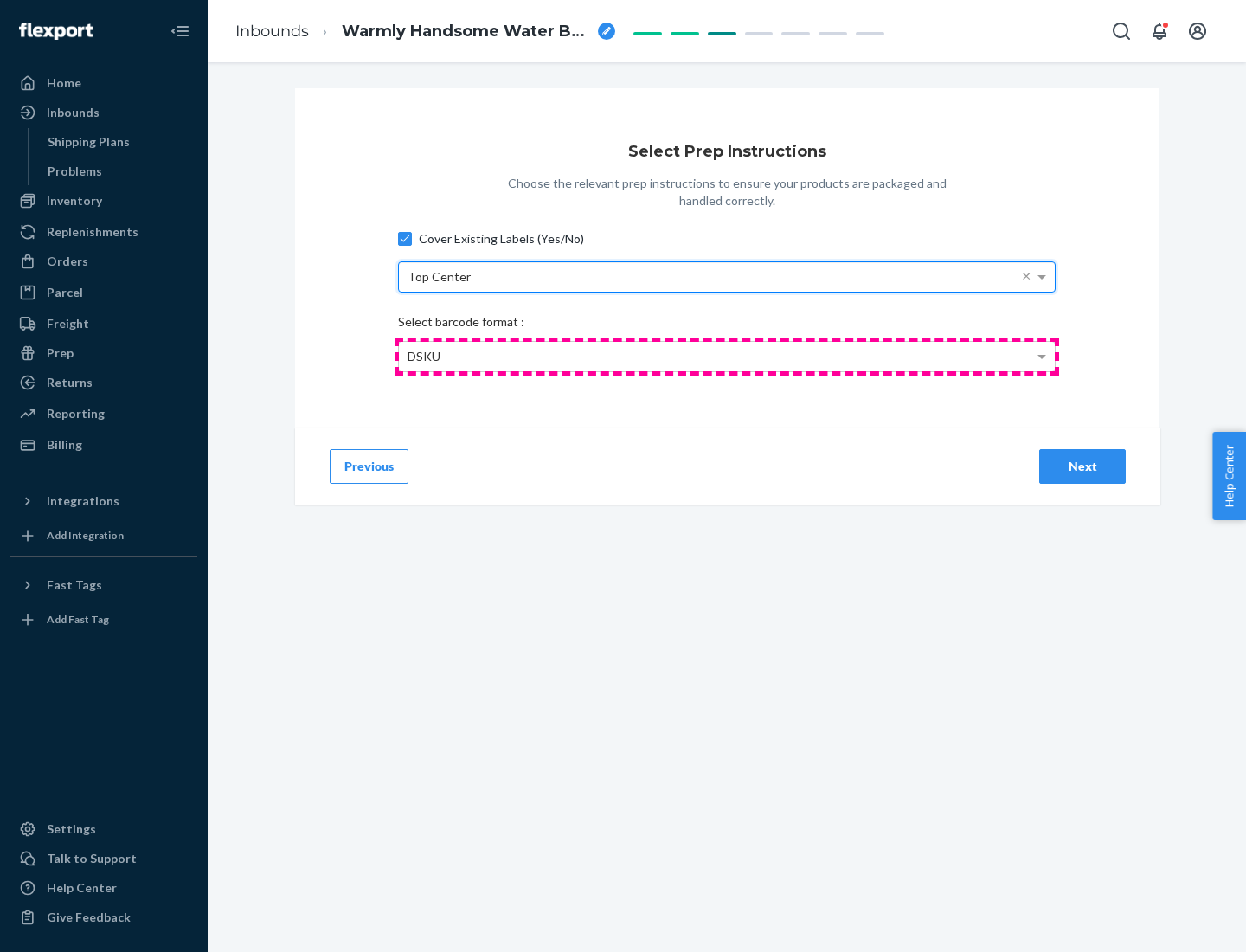
click at [727, 356] on div "DSKU" at bounding box center [726, 357] width 656 height 29
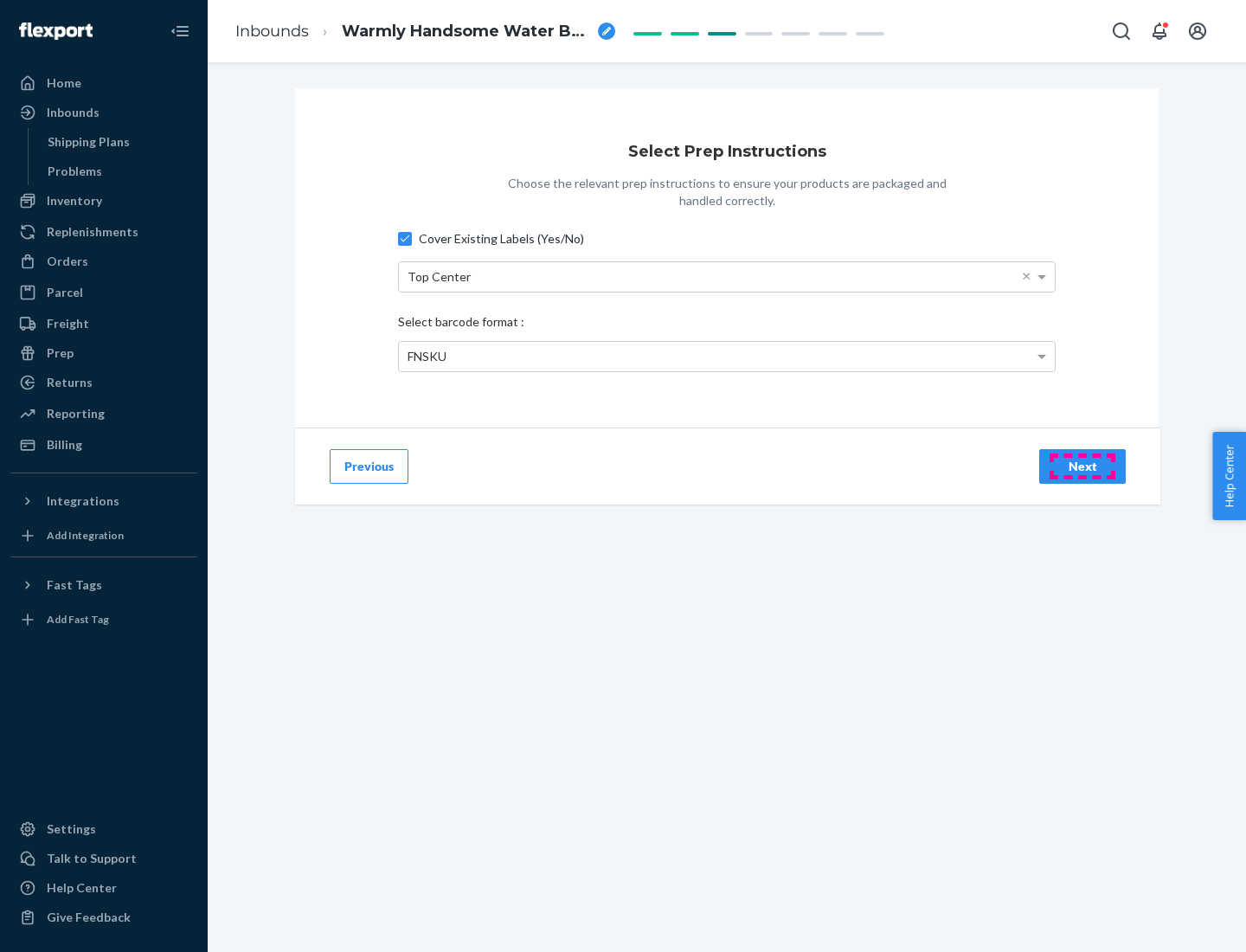
click at [1083, 465] on div "Next" at bounding box center [1083, 466] width 57 height 17
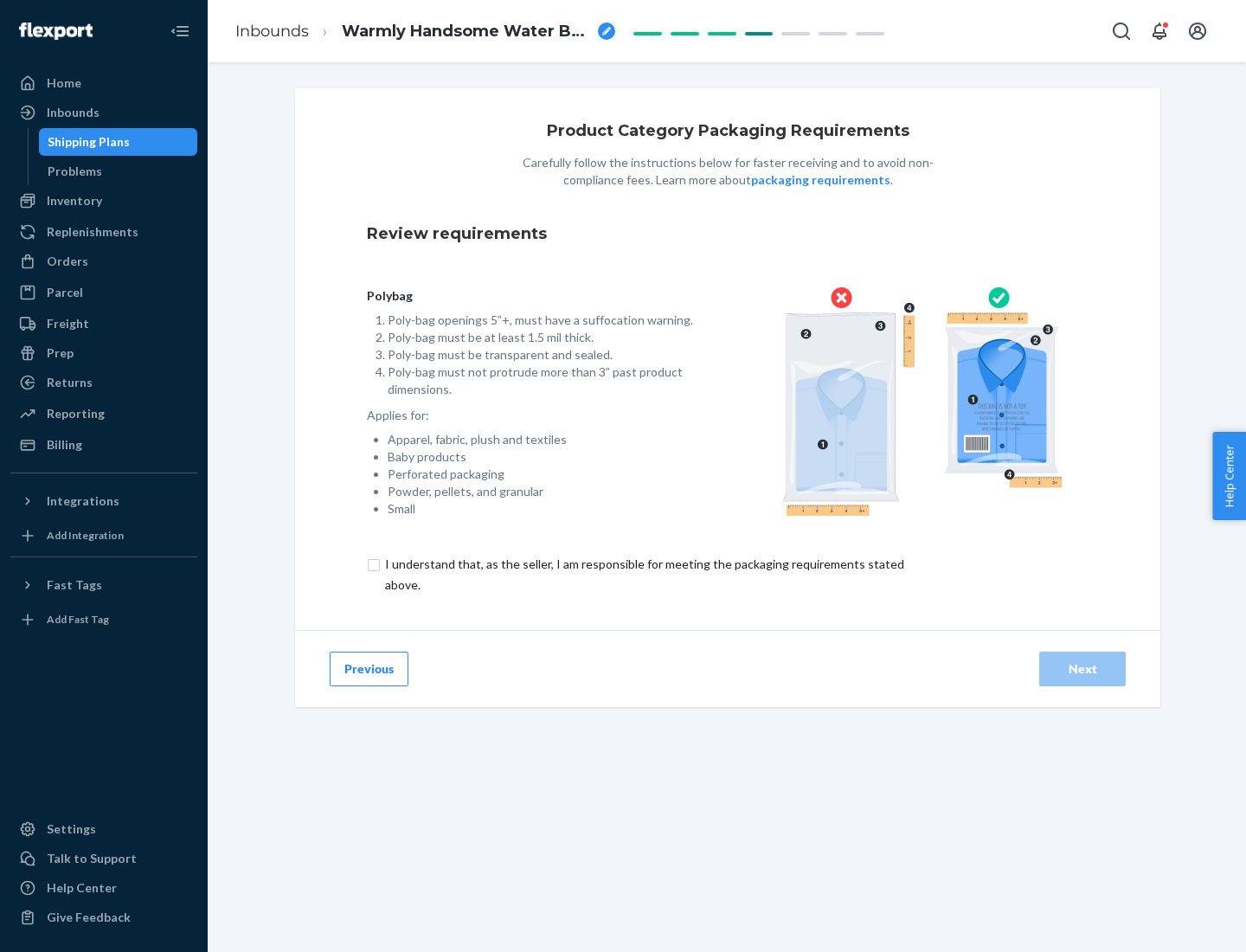
click at [643, 573] on input "checkbox" at bounding box center [655, 574] width 575 height 42
checkbox input "true"
click at [1083, 668] on div "Next" at bounding box center [1083, 669] width 57 height 17
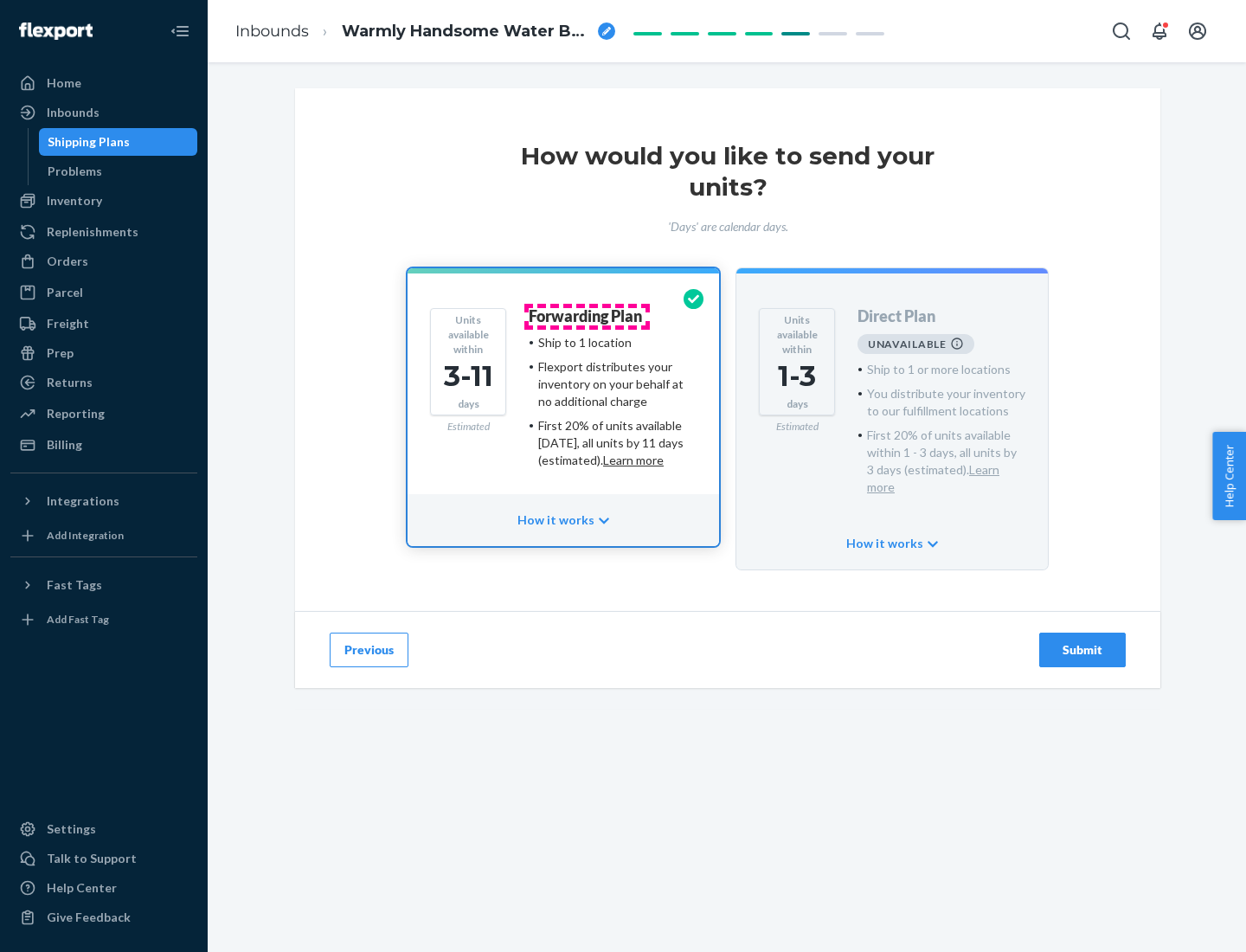
click at [587, 316] on h4 "Forwarding Plan" at bounding box center [585, 317] width 114 height 17
click at [1083, 641] on div "Submit" at bounding box center [1083, 650] width 57 height 17
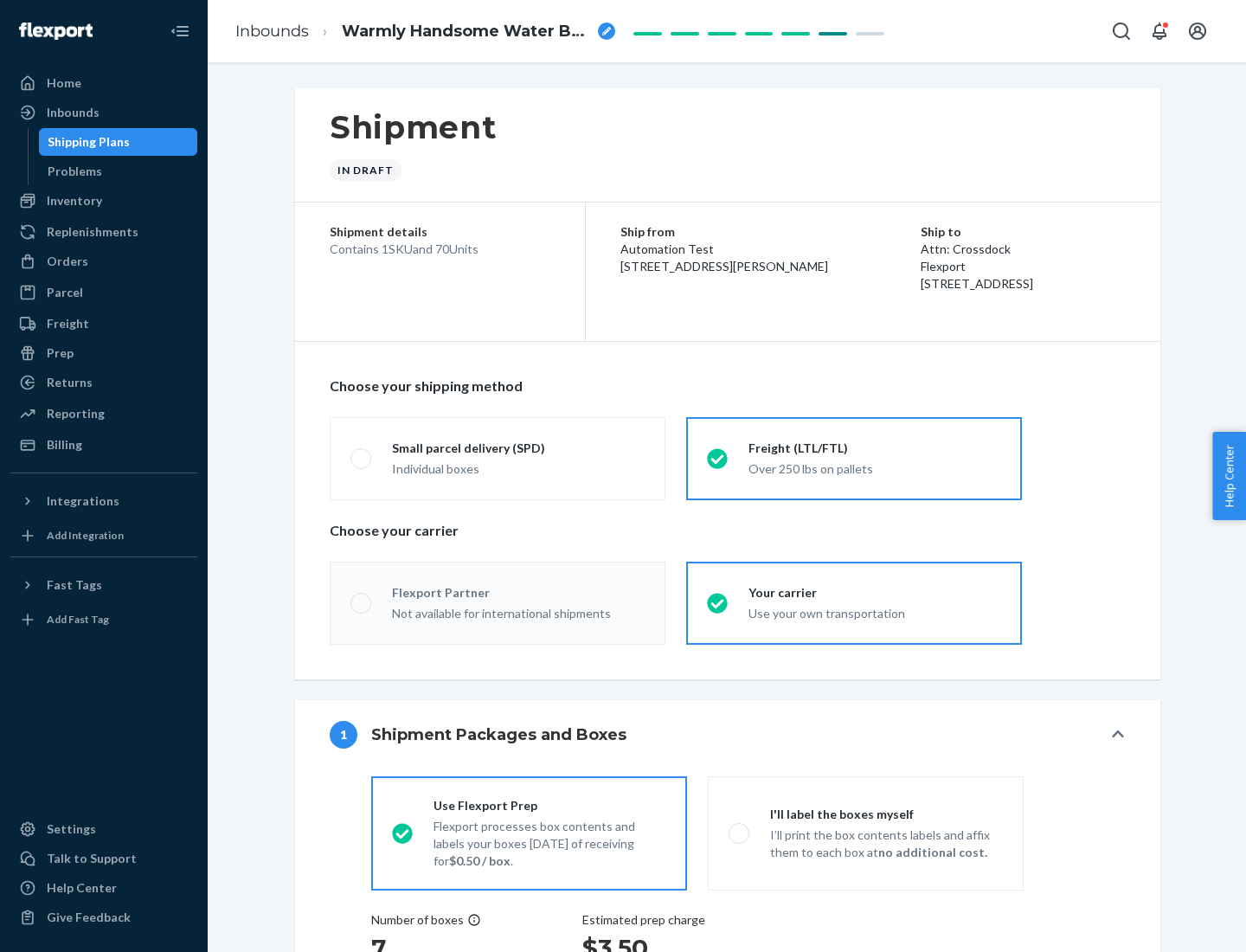
radio input "true"
radio input "false"
radio input "true"
radio input "false"
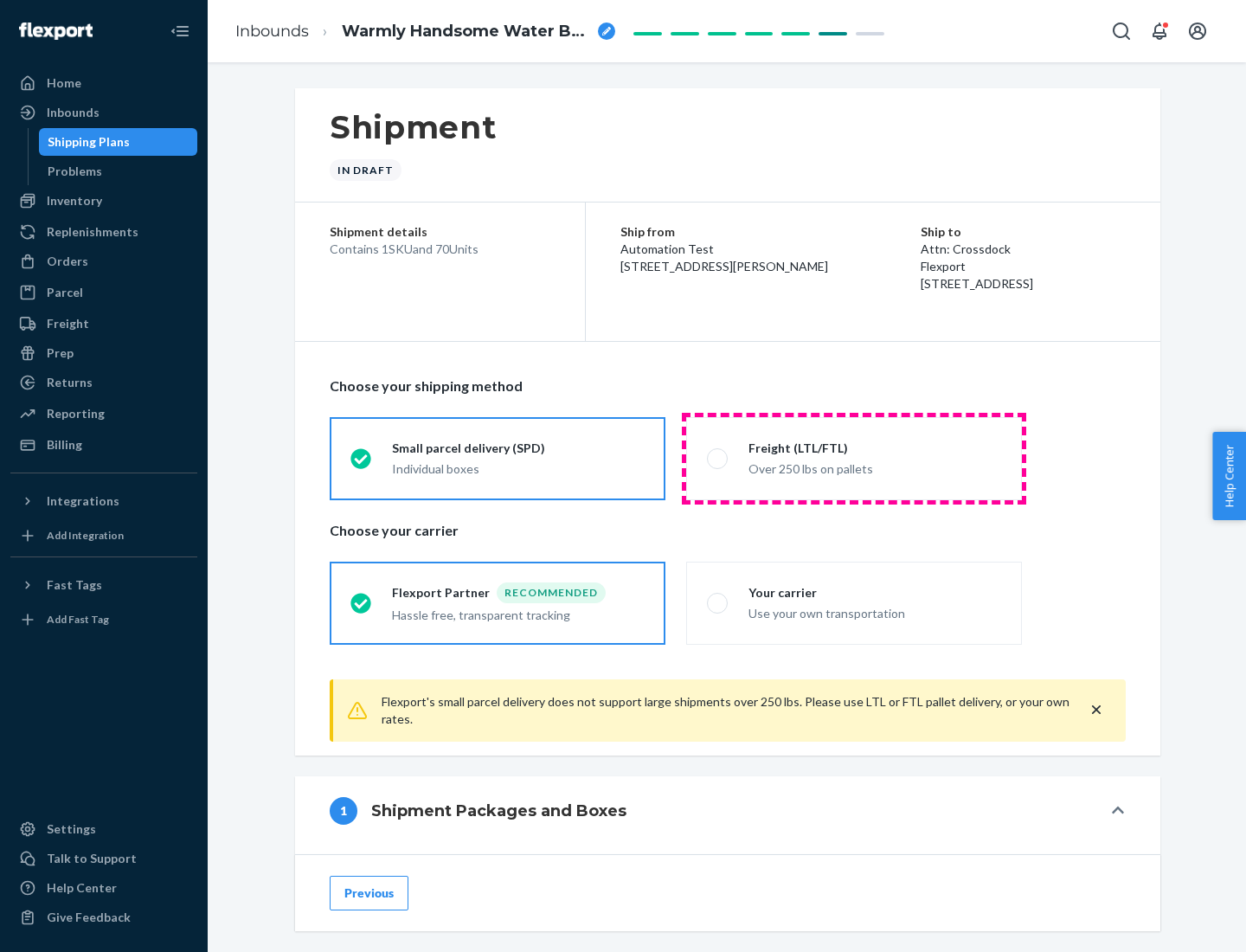
click at [854, 457] on div "Over 250 lbs on pallets" at bounding box center [875, 467] width 253 height 21
click at [718, 457] on input "Freight (LTL/FTL) Over 250 lbs on pallets" at bounding box center [712, 457] width 11 height 11
radio input "true"
radio input "false"
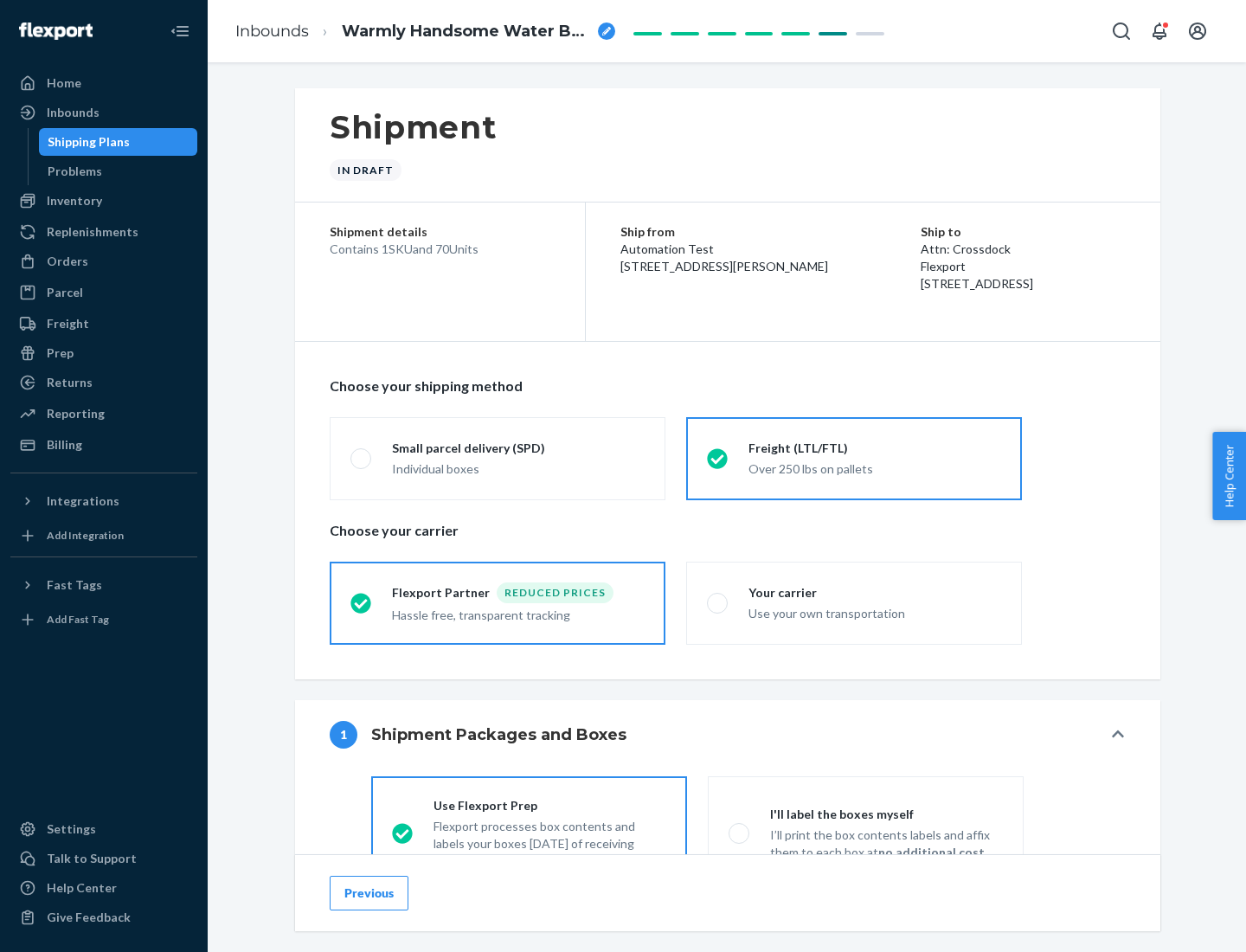
scroll to position [96, 0]
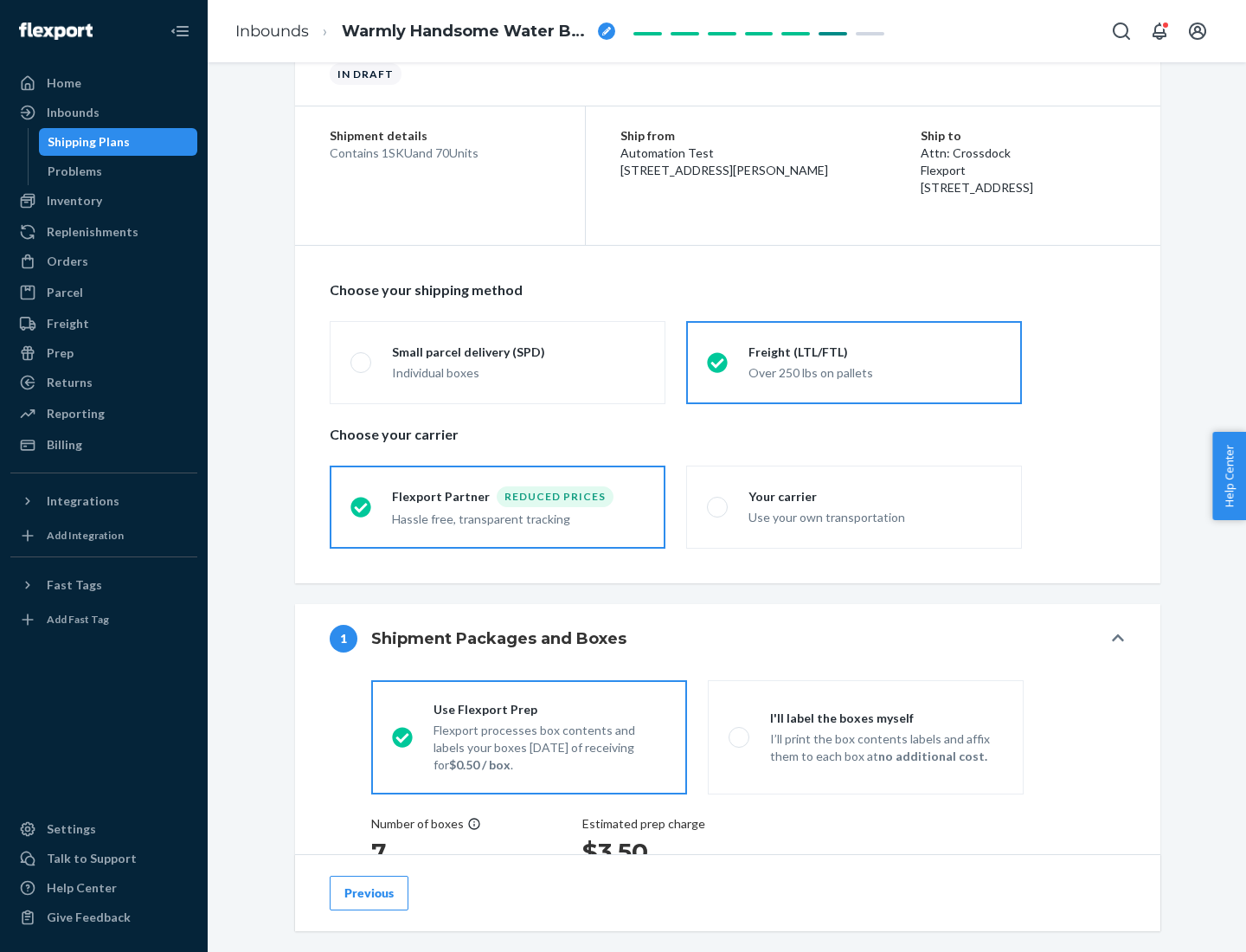
click at [497, 507] on div "Hassle free, transparent tracking" at bounding box center [518, 517] width 253 height 21
click at [362, 506] on input "Flexport Partner Reduced prices Hassle free, transparent tracking" at bounding box center [356, 506] width 11 height 11
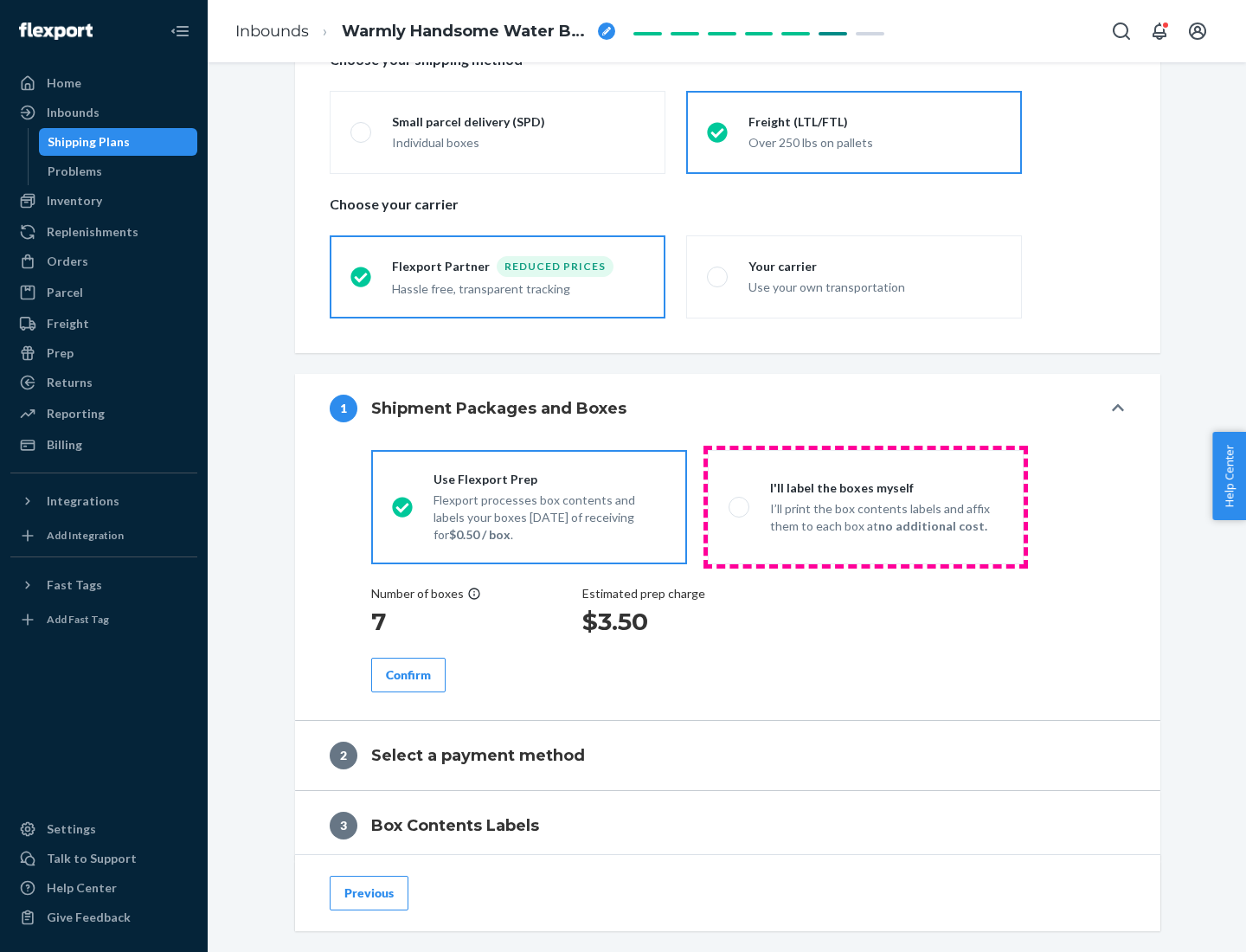
click at [866, 506] on p "I’ll print the box contents labels and affix them to each box at no additional …" at bounding box center [886, 517] width 233 height 35
click at [740, 506] on input "I'll label the boxes myself I’ll print the box contents labels and affix them t…" at bounding box center [734, 506] width 11 height 11
radio input "true"
radio input "false"
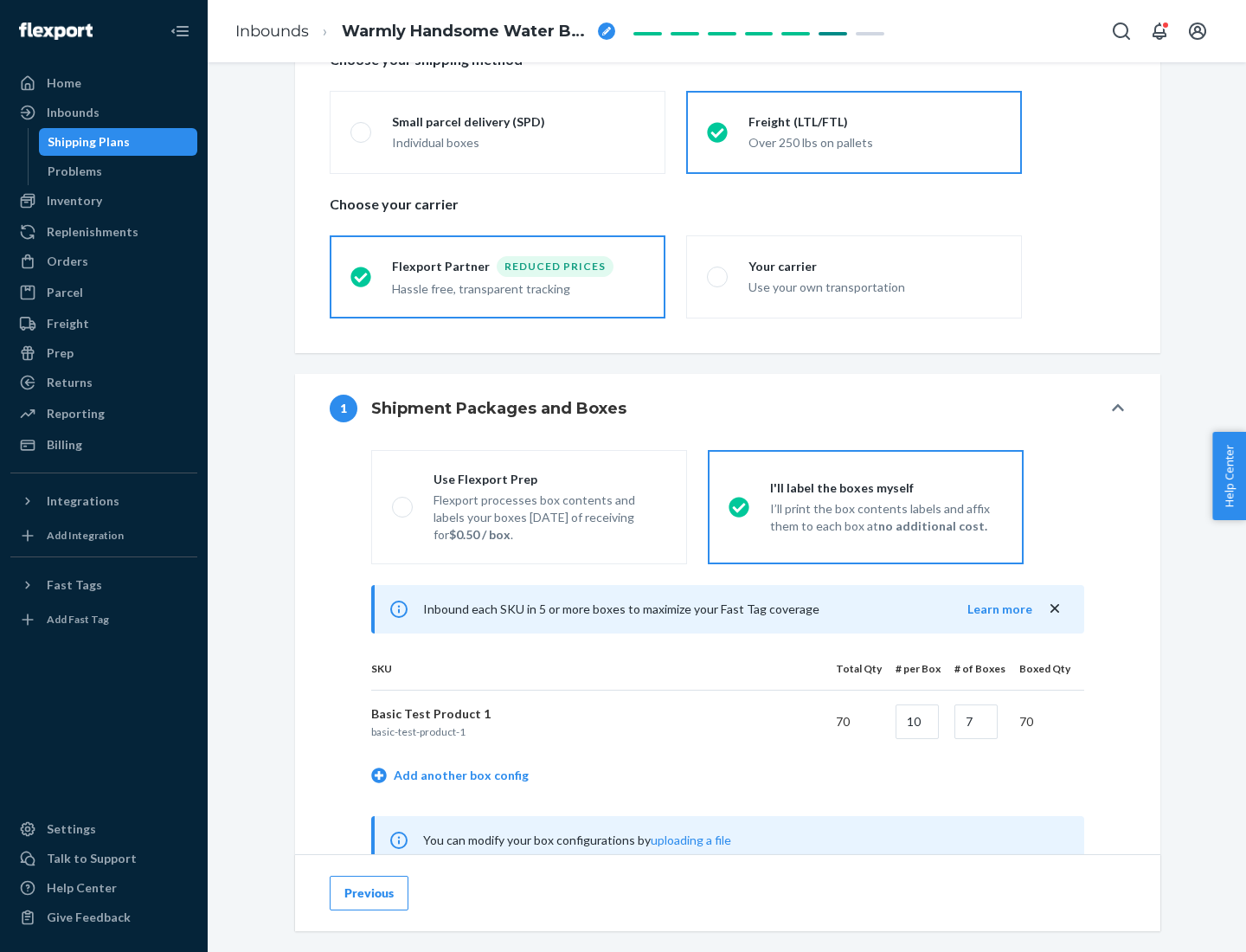
scroll to position [541, 0]
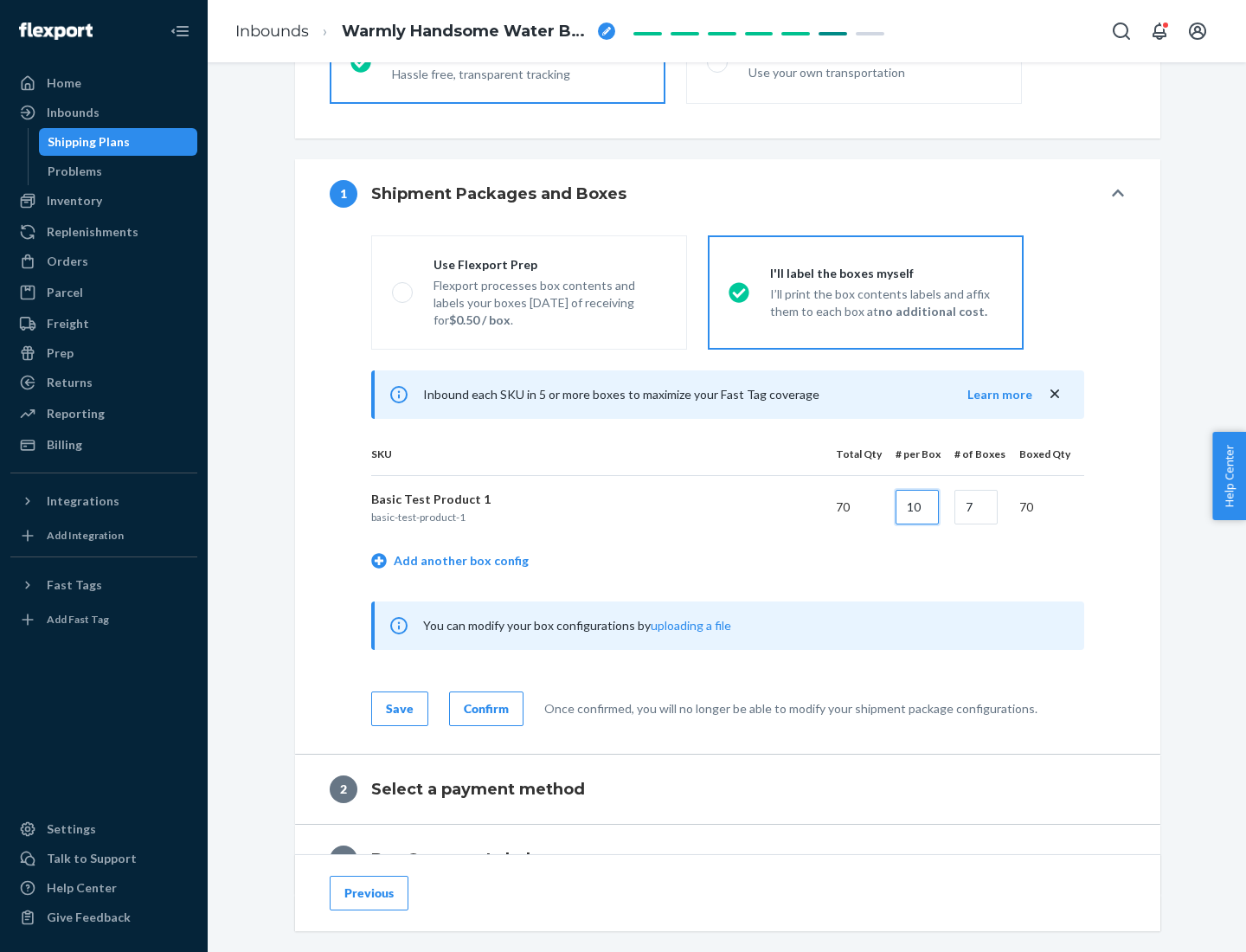
type input "10"
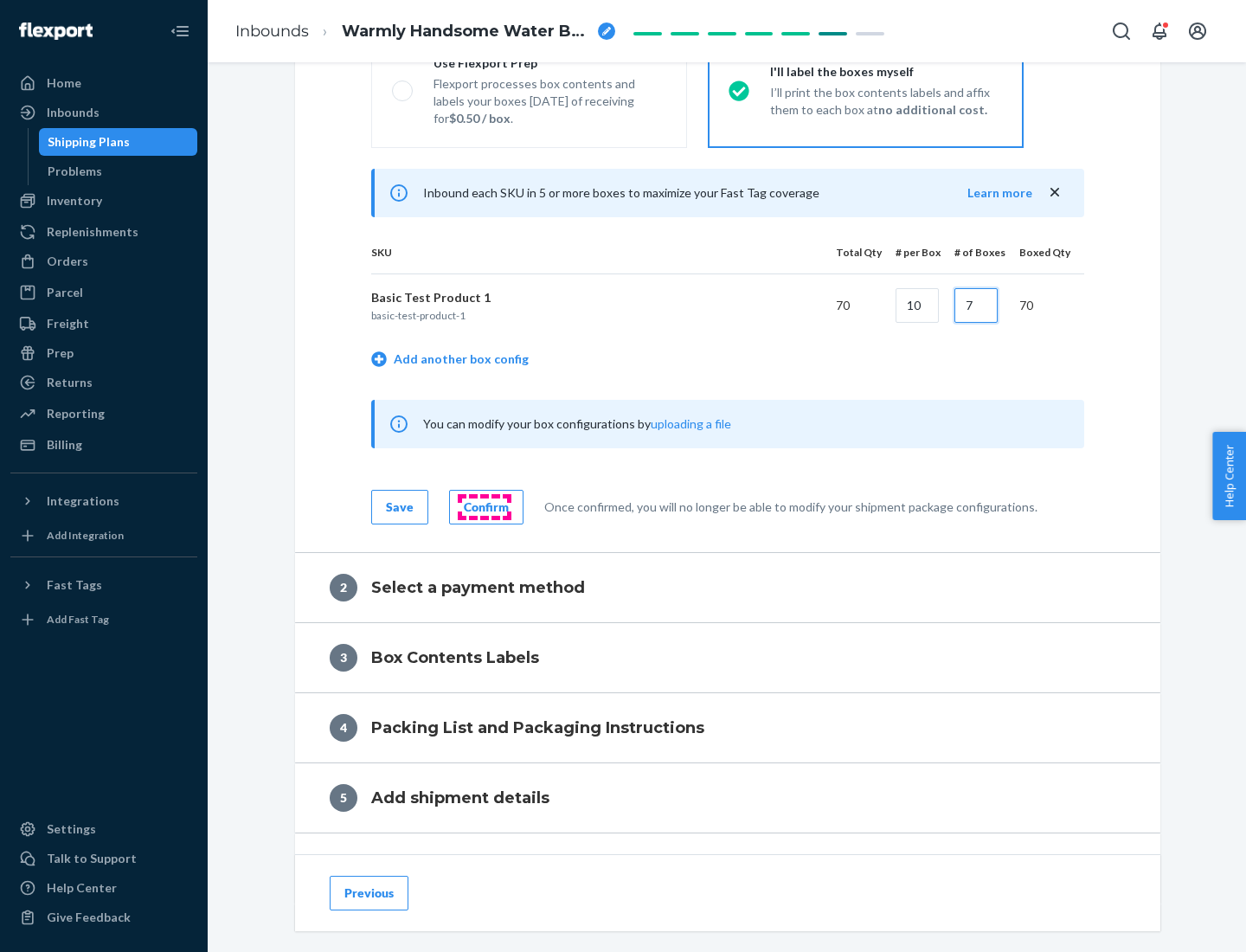
type input "7"
click at [483, 506] on div "Confirm" at bounding box center [486, 507] width 45 height 17
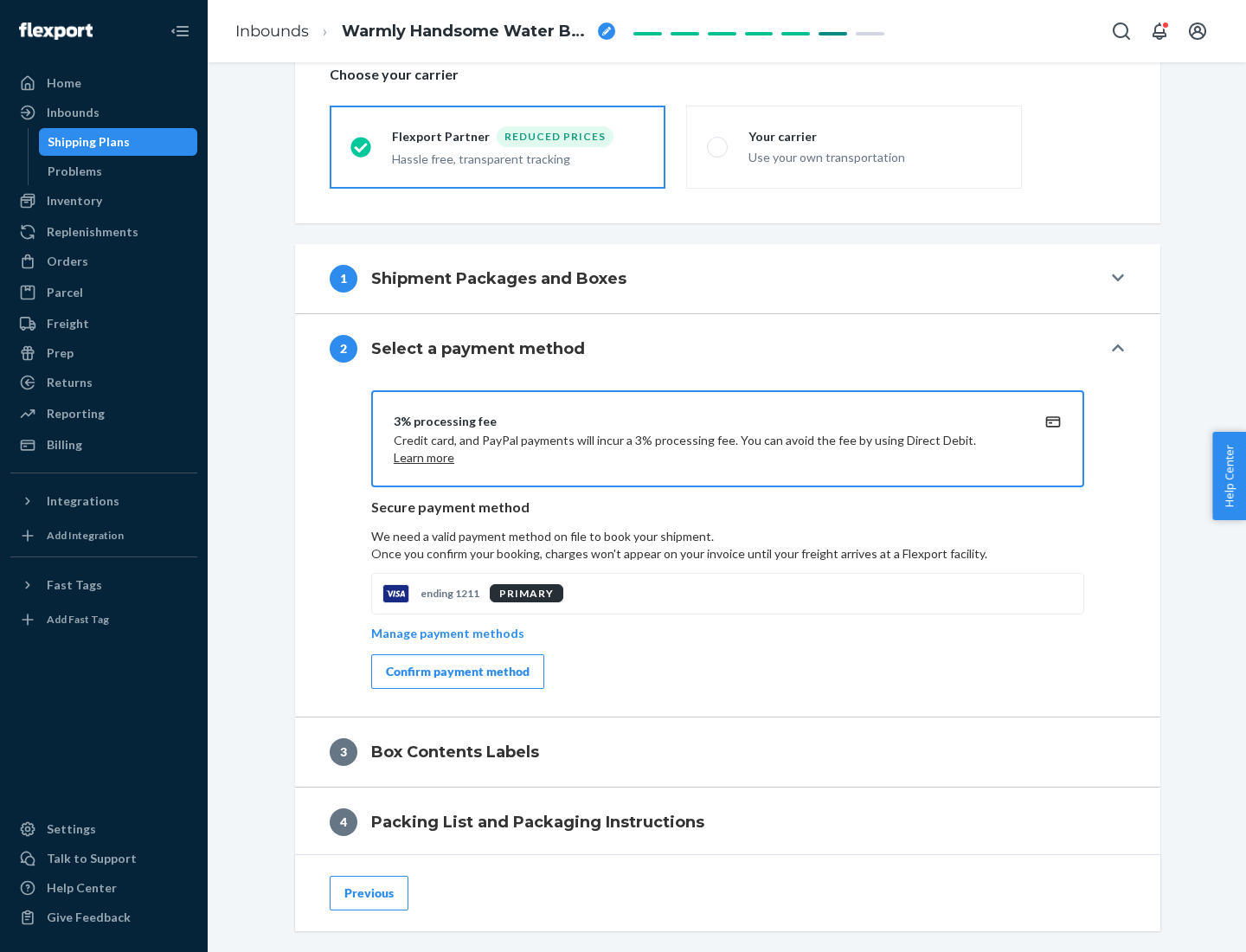
scroll to position [620, 0]
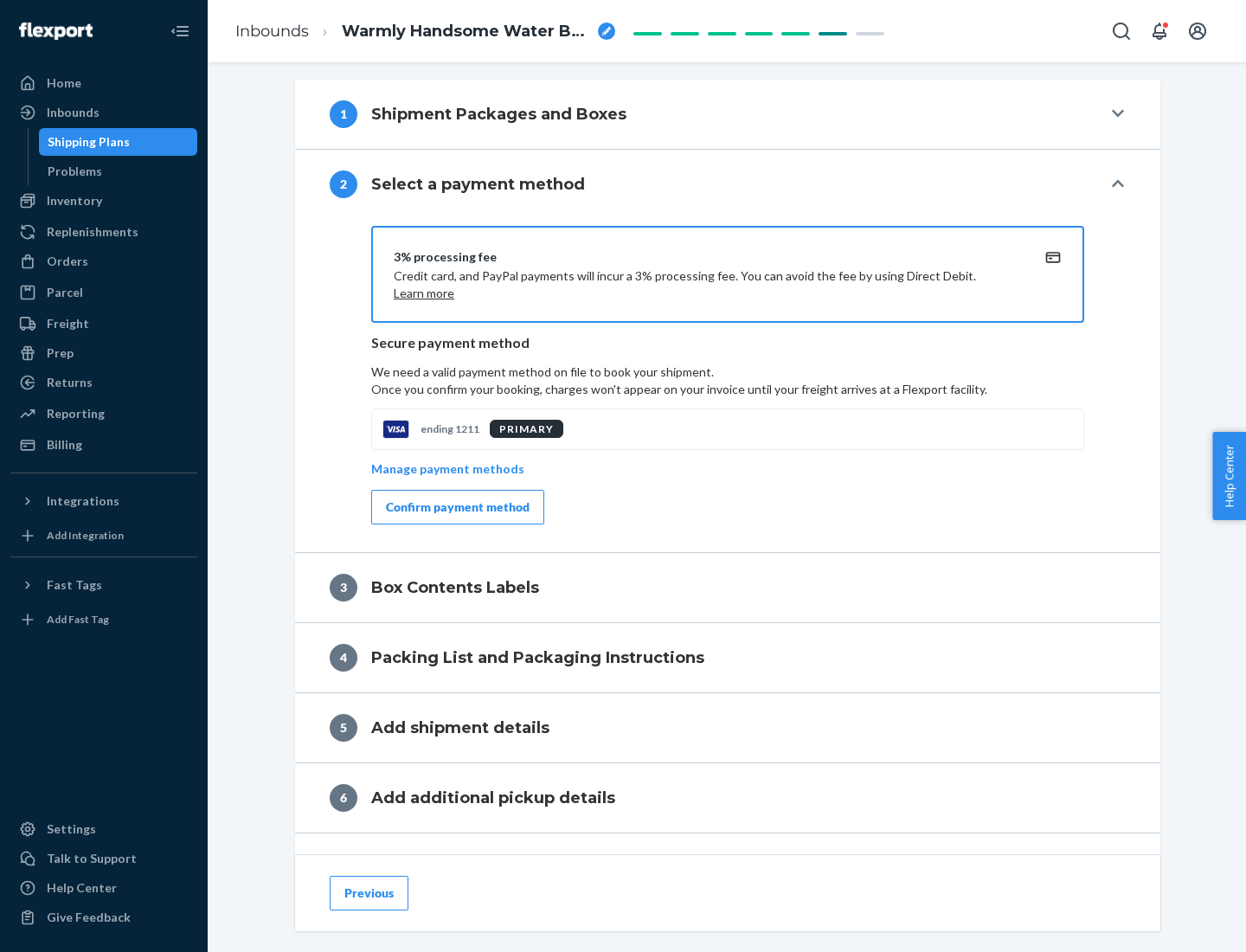
click at [456, 507] on div "Confirm payment method" at bounding box center [458, 507] width 144 height 17
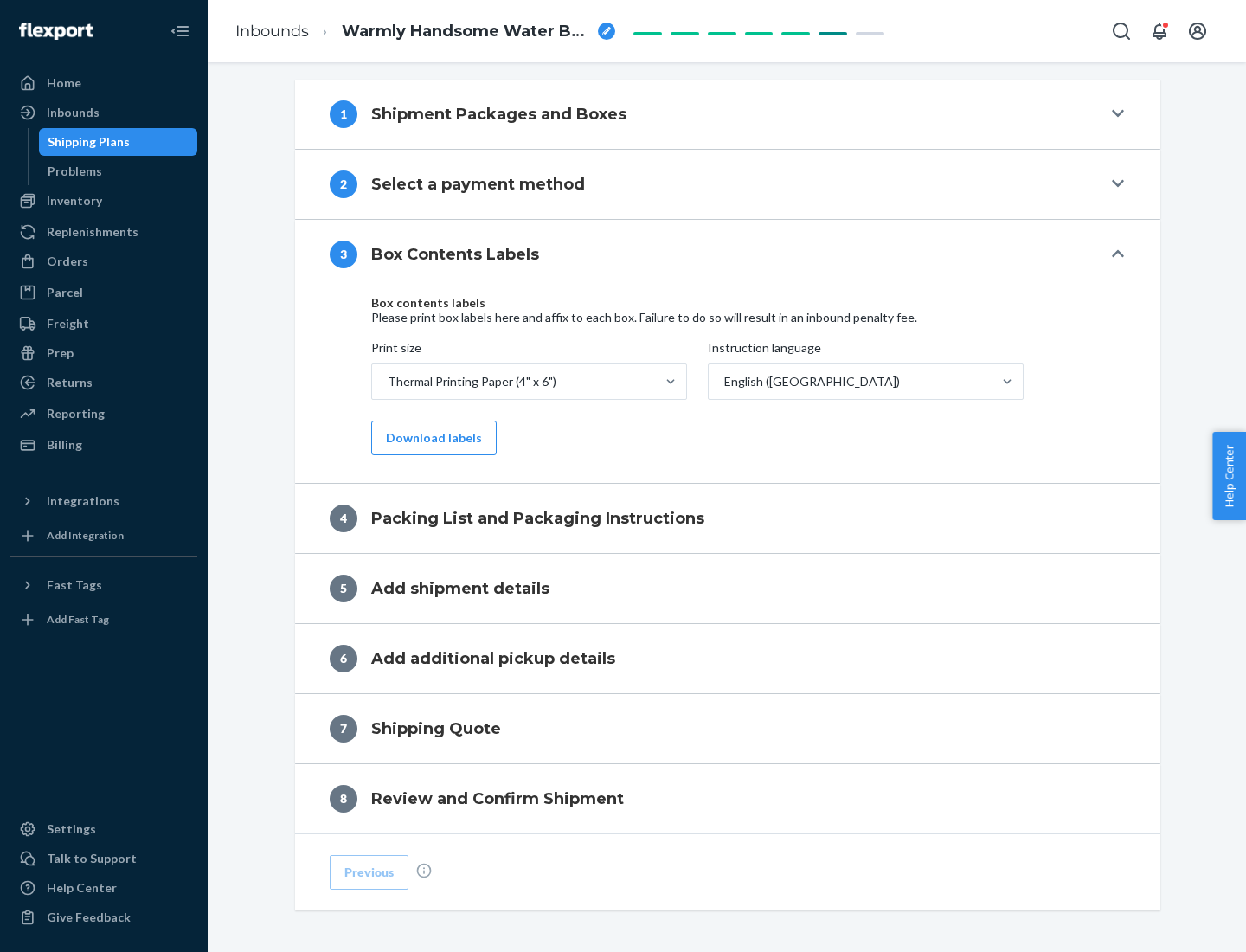
scroll to position [551, 0]
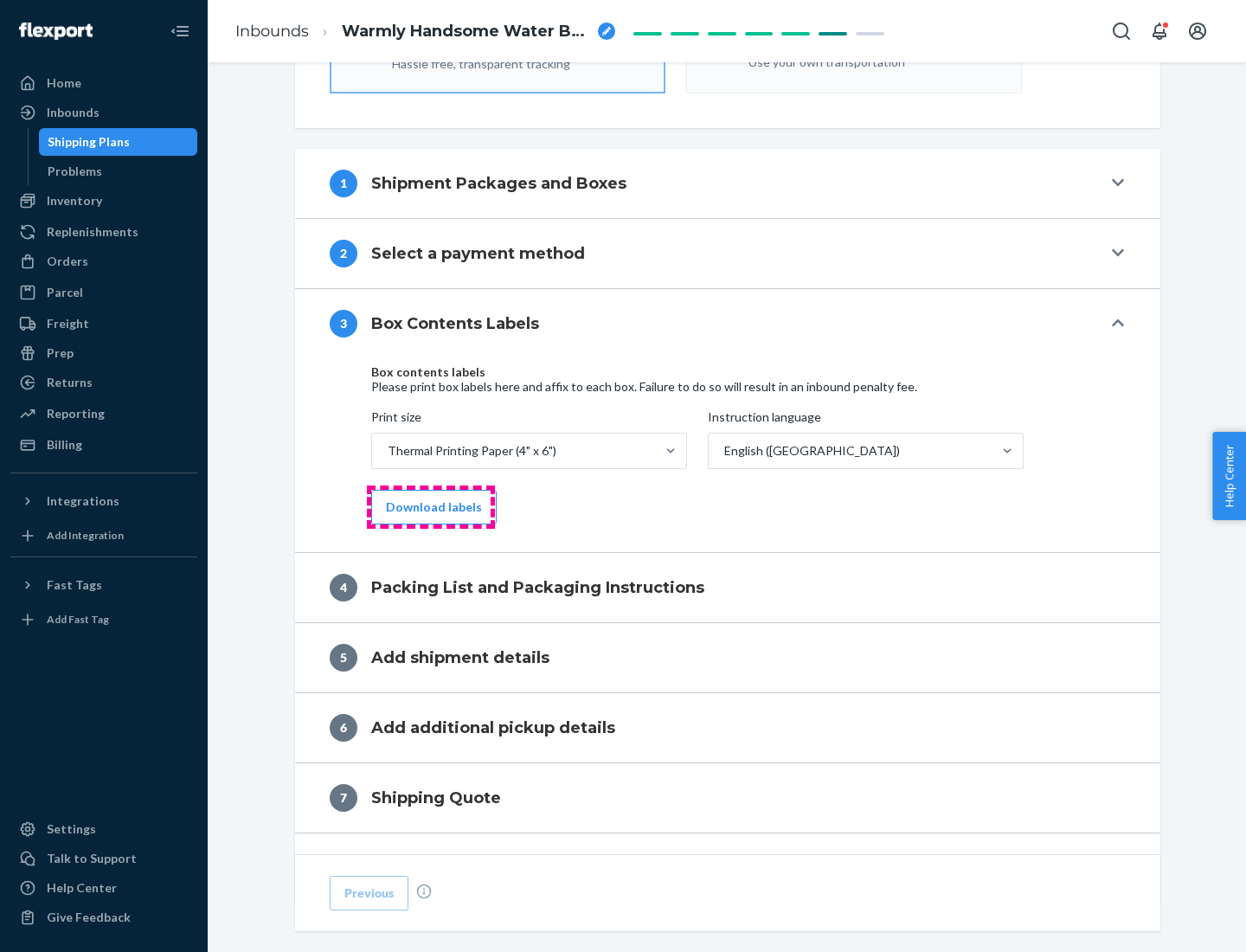
click at [430, 507] on button "Download labels" at bounding box center [434, 507] width 126 height 35
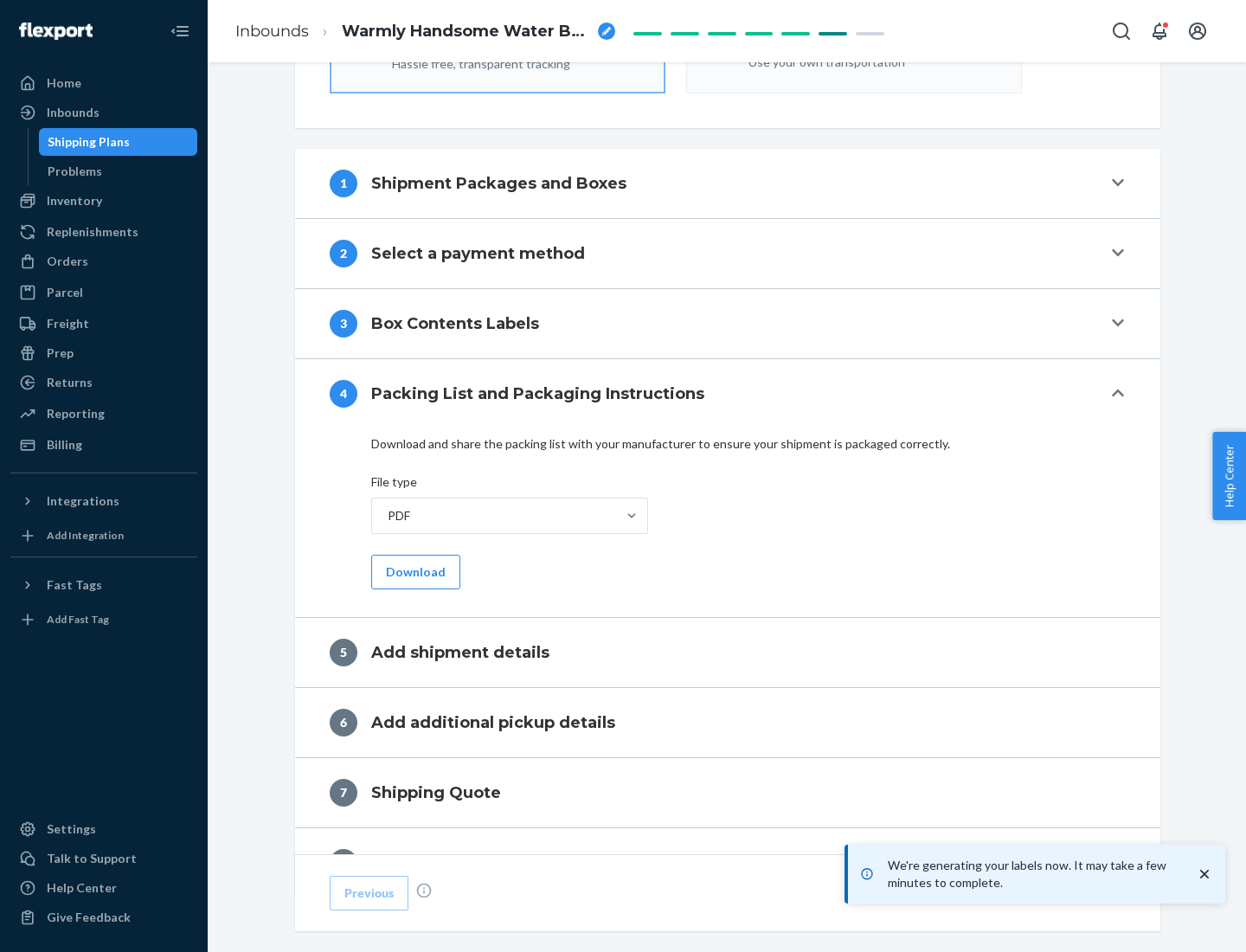
scroll to position [616, 0]
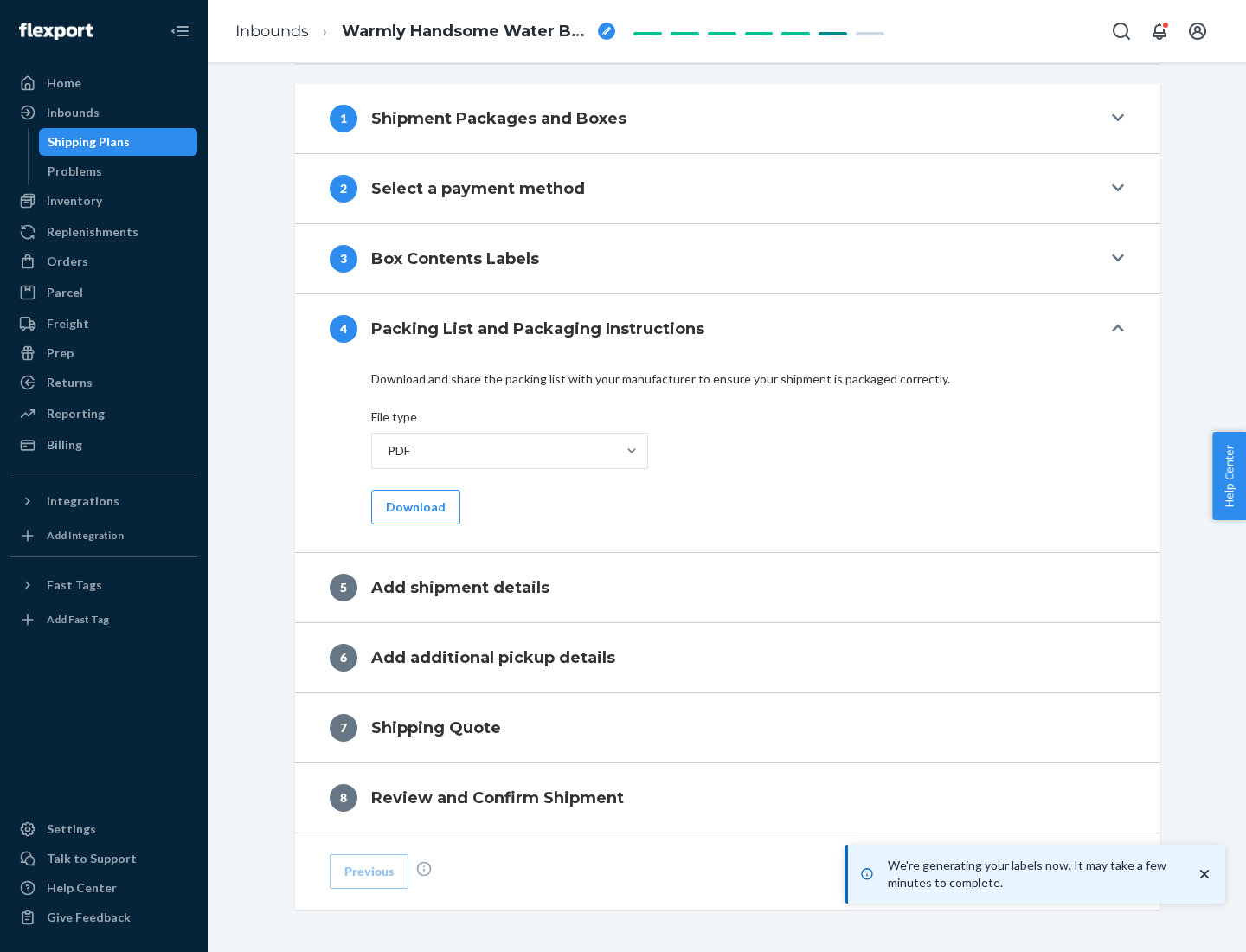
click at [413, 506] on button "Download" at bounding box center [416, 507] width 89 height 35
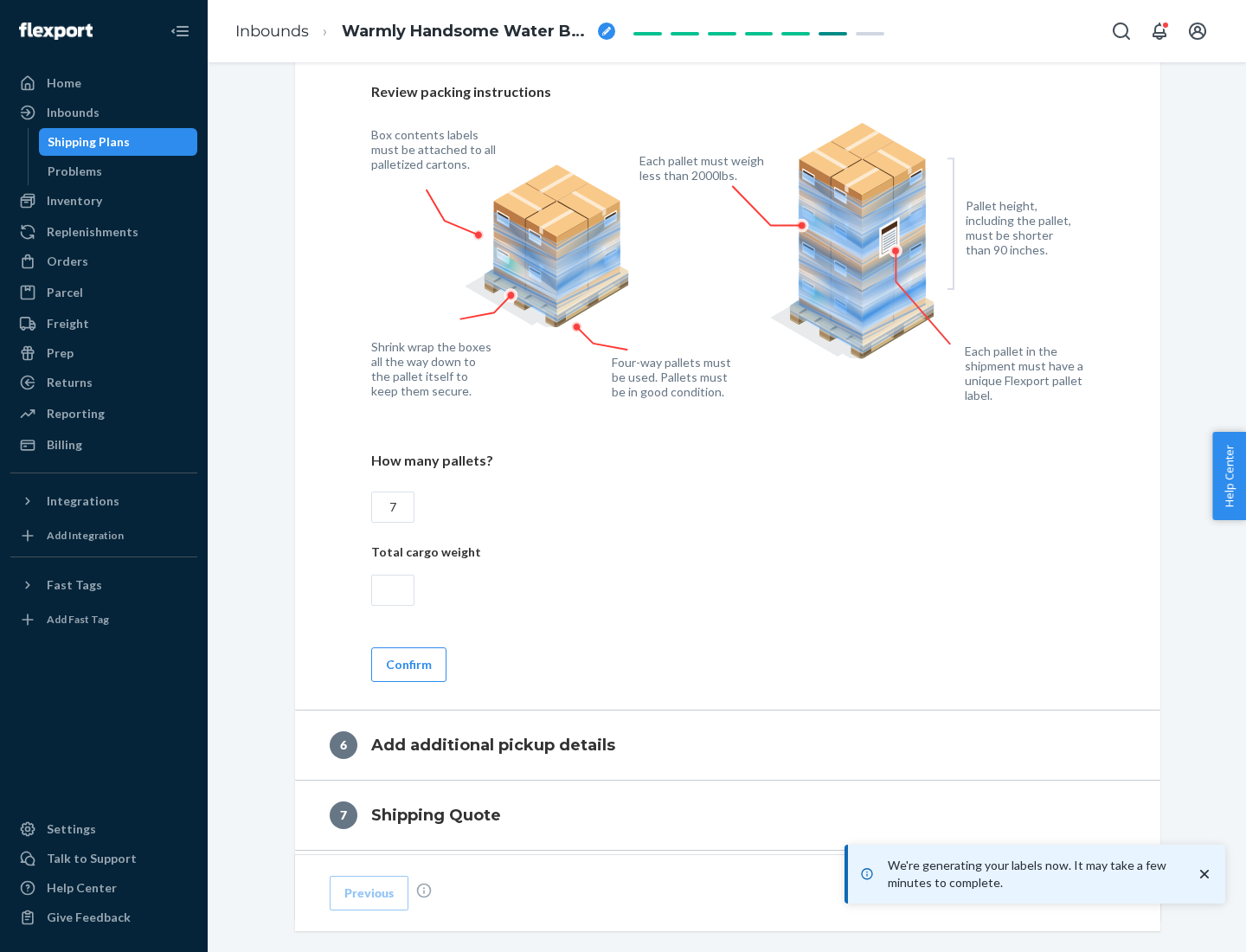
scroll to position [1193, 0]
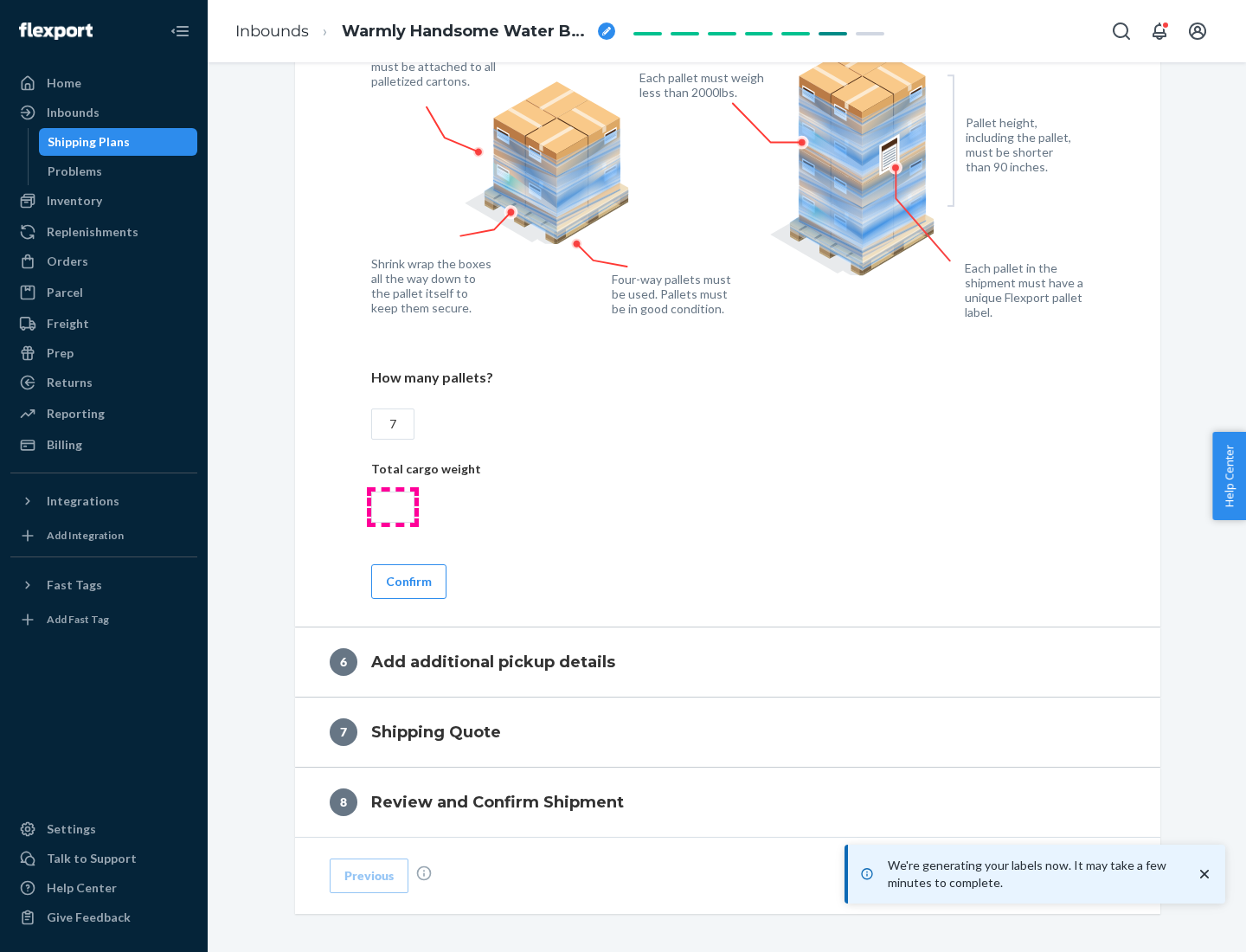
type input "7"
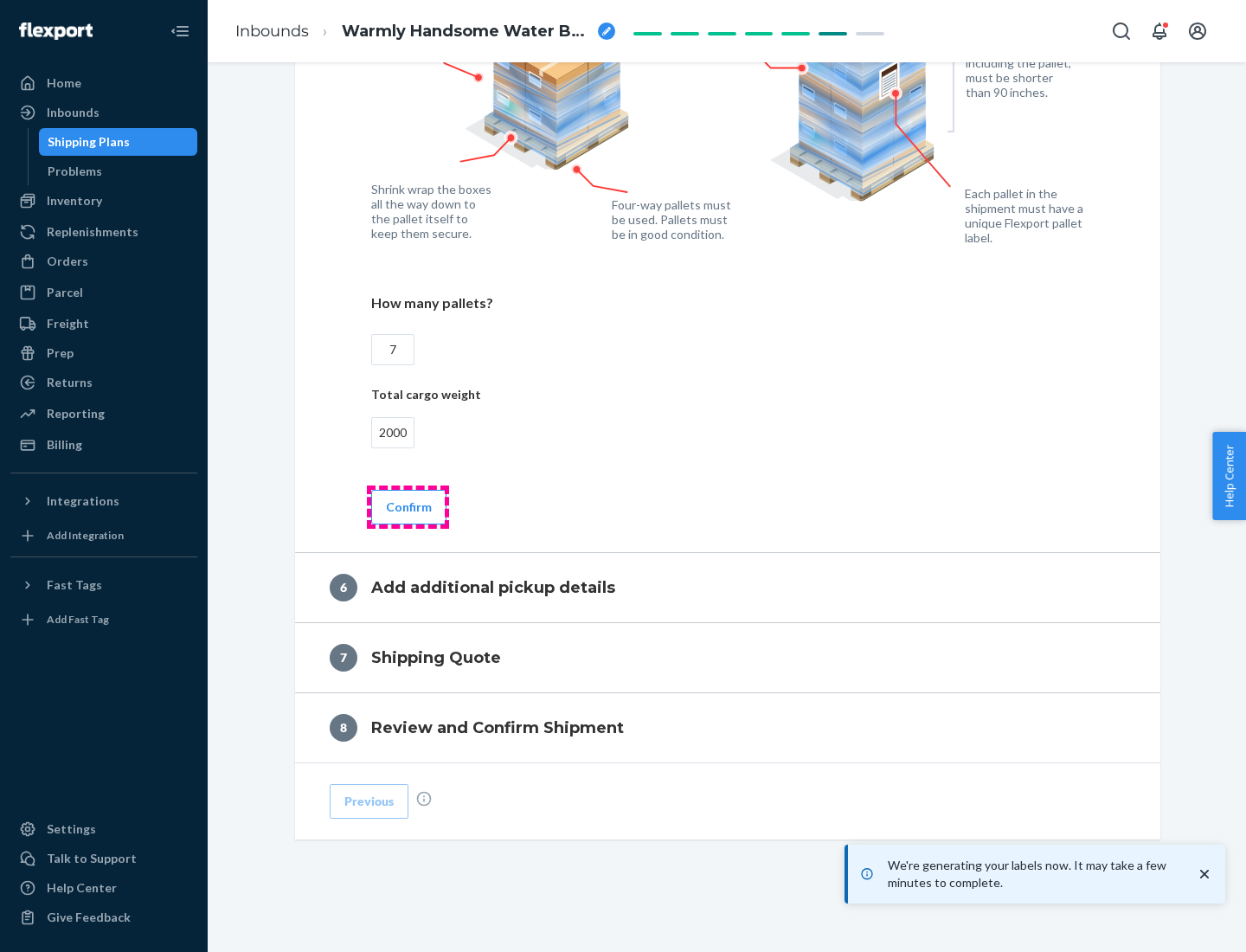
type input "2000"
click at [407, 506] on button "Confirm" at bounding box center [409, 507] width 75 height 35
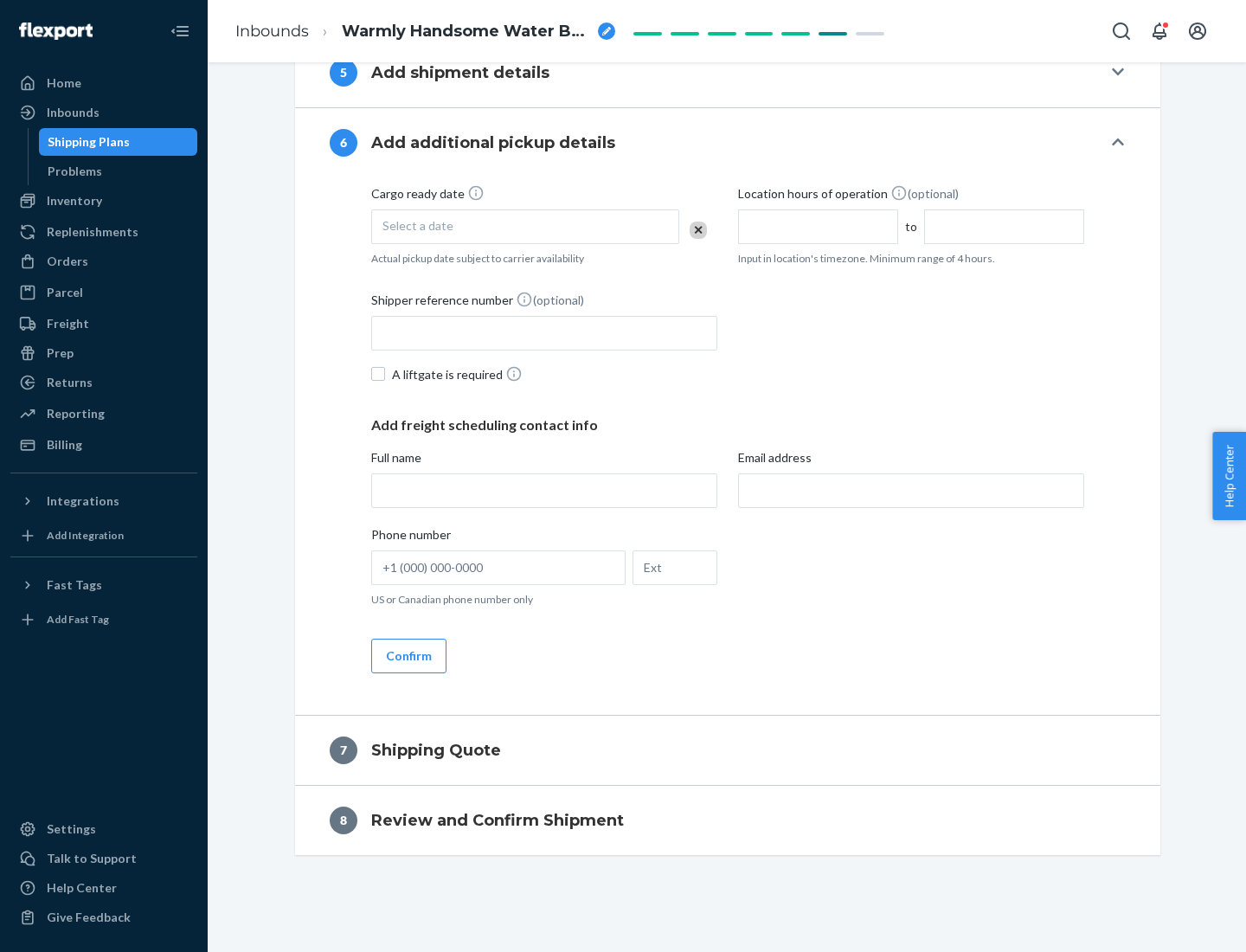
scroll to position [662, 0]
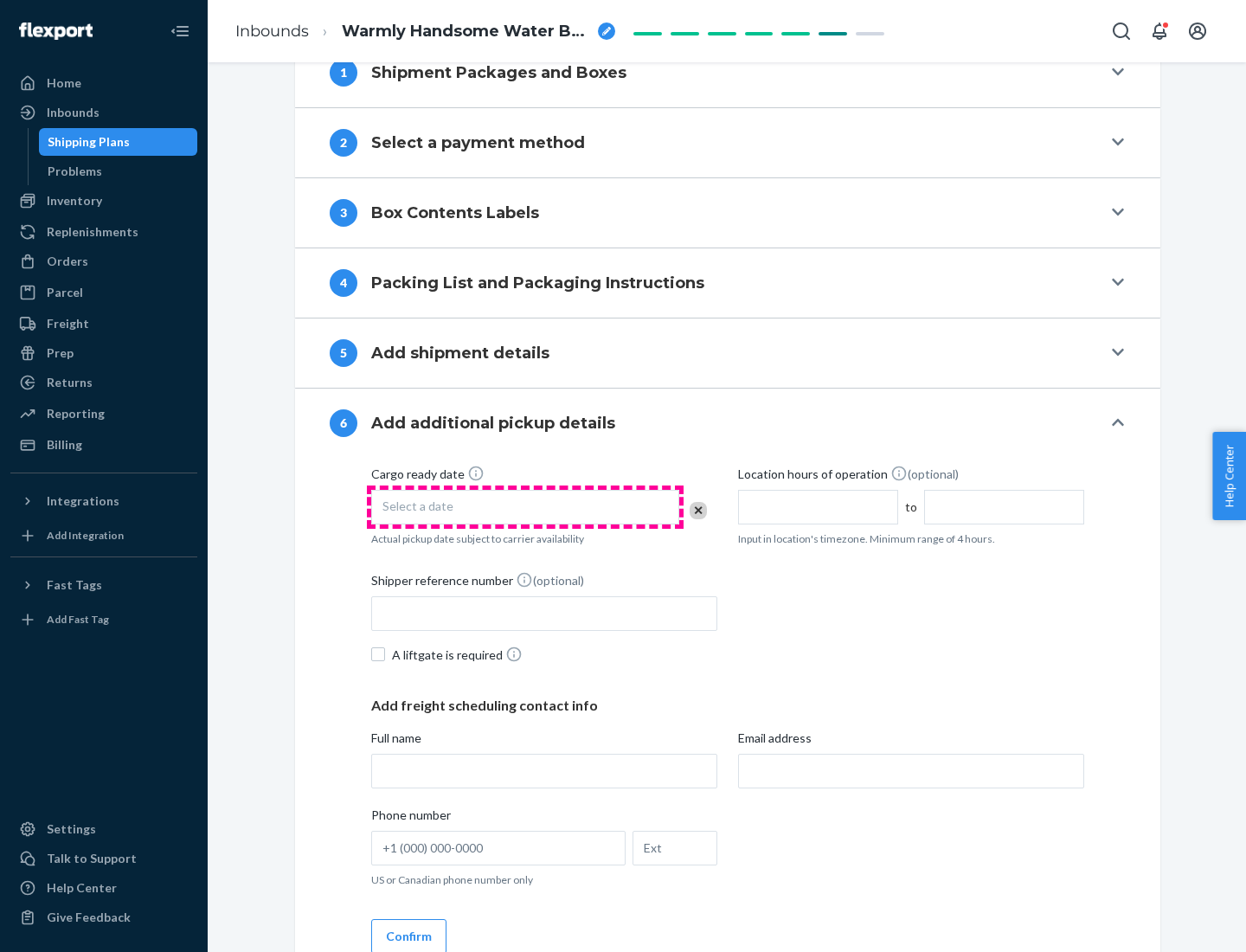
click at [525, 506] on div "Select a date" at bounding box center [526, 507] width 308 height 35
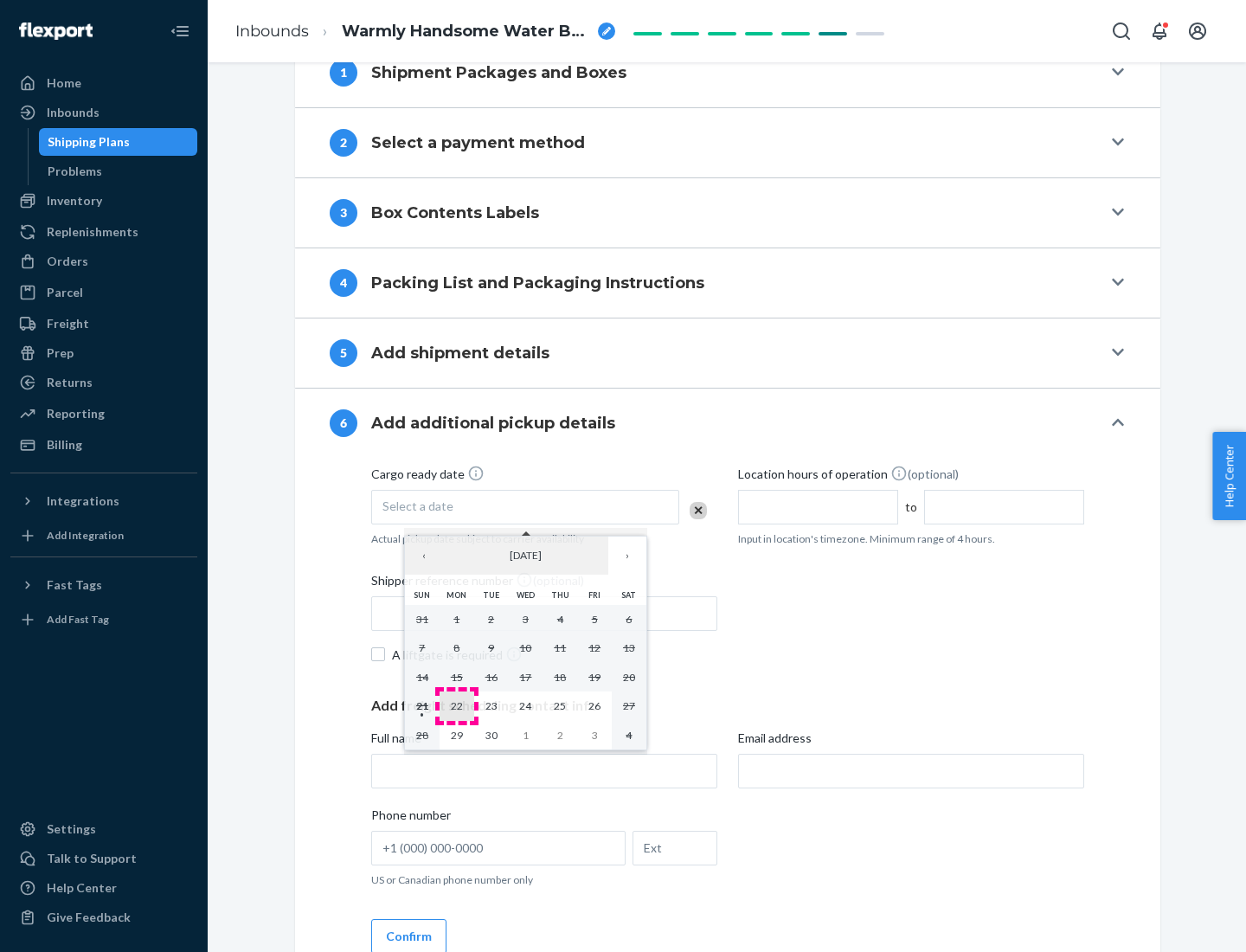
click at [456, 705] on abbr "22" at bounding box center [457, 705] width 12 height 13
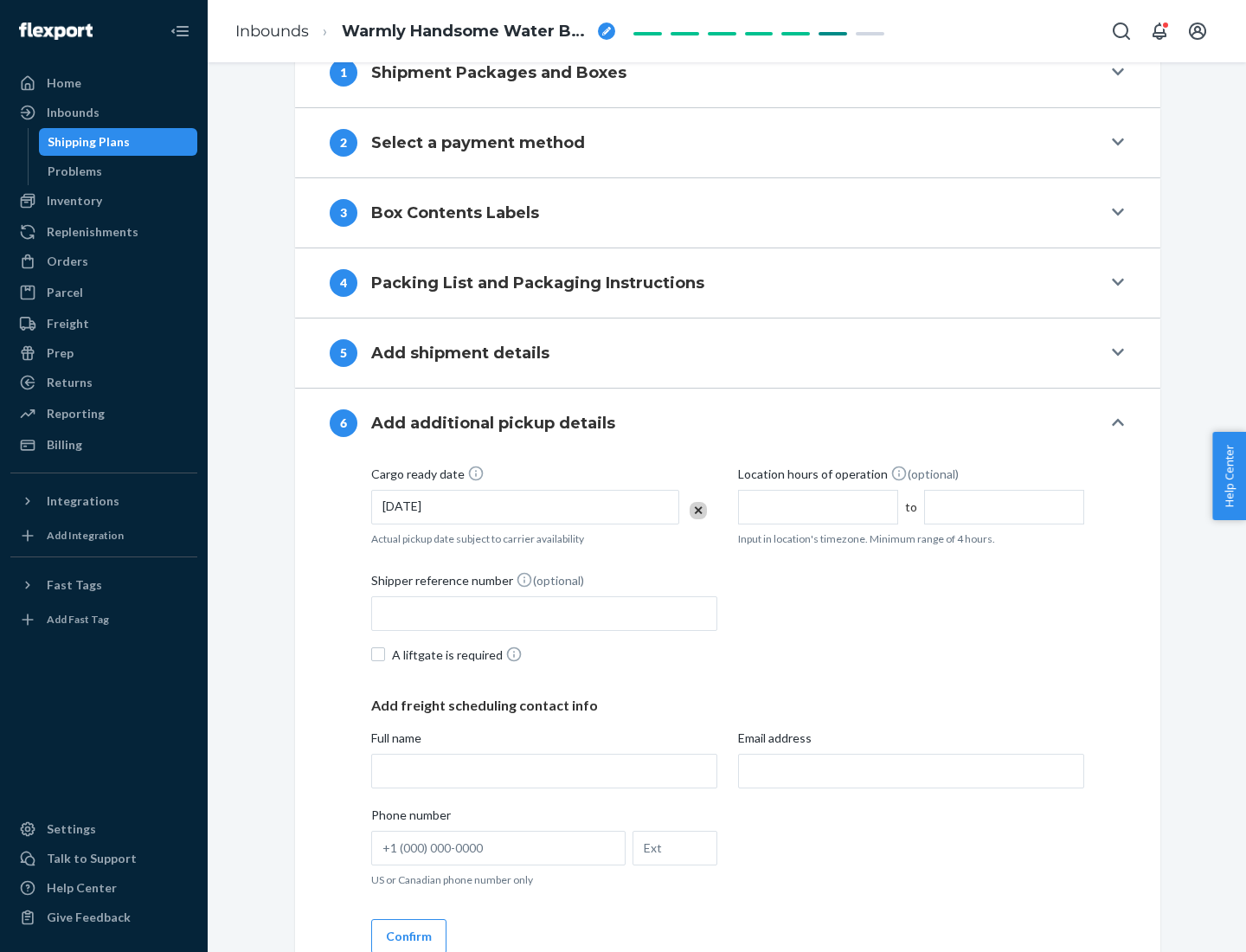
scroll to position [926, 0]
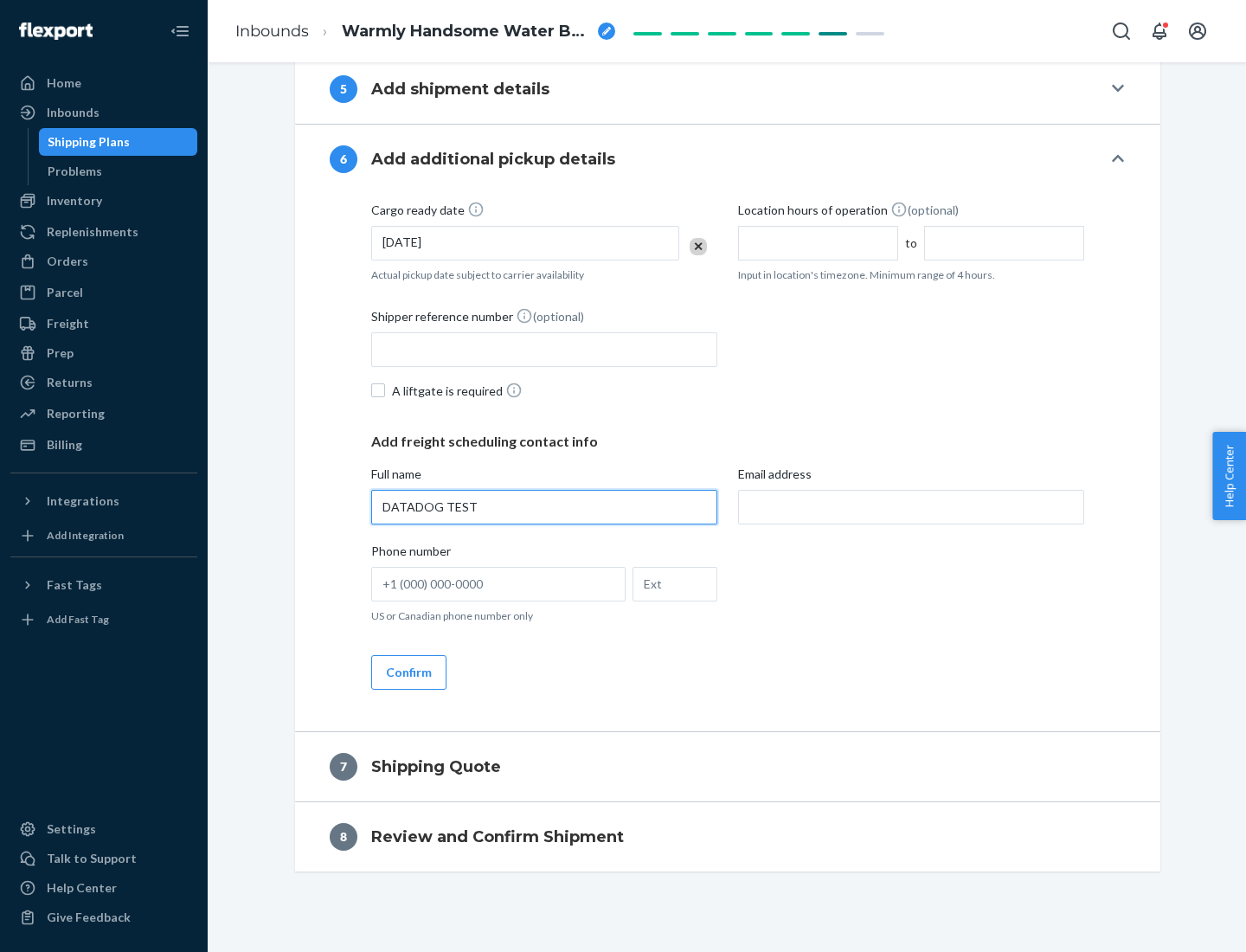
type input "DATADOG TEST"
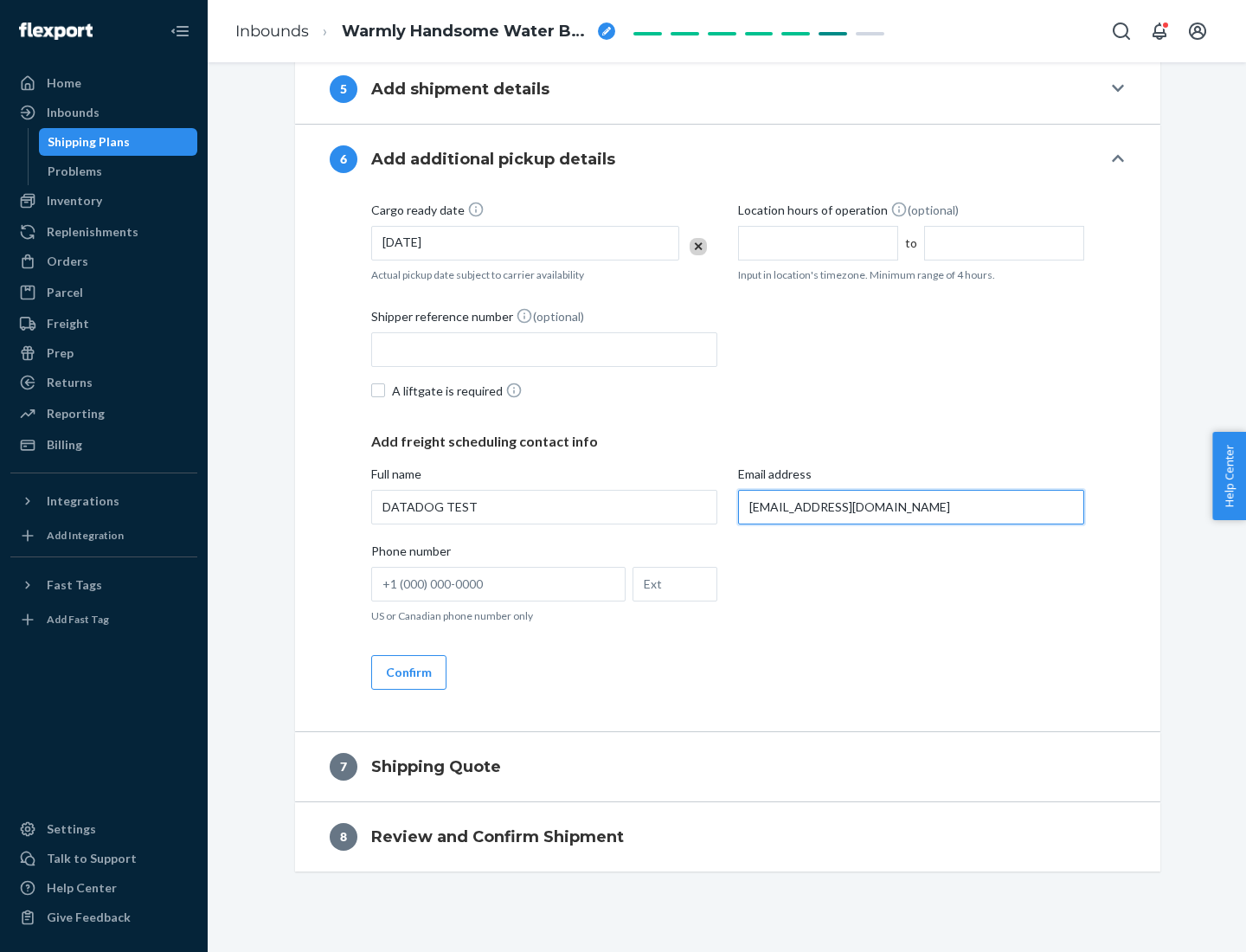
scroll to position [942, 0]
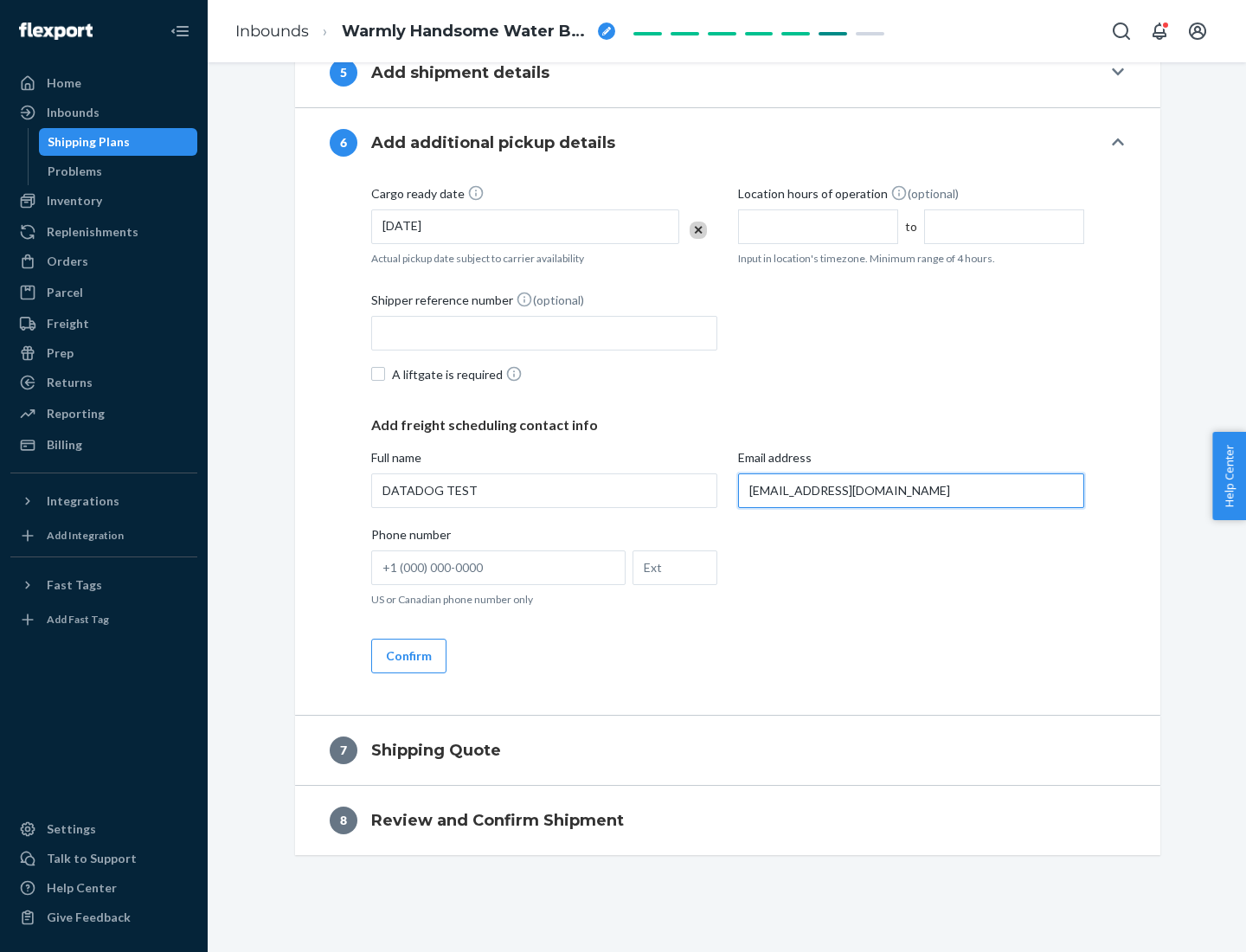
type input "[EMAIL_ADDRESS][DOMAIN_NAME]"
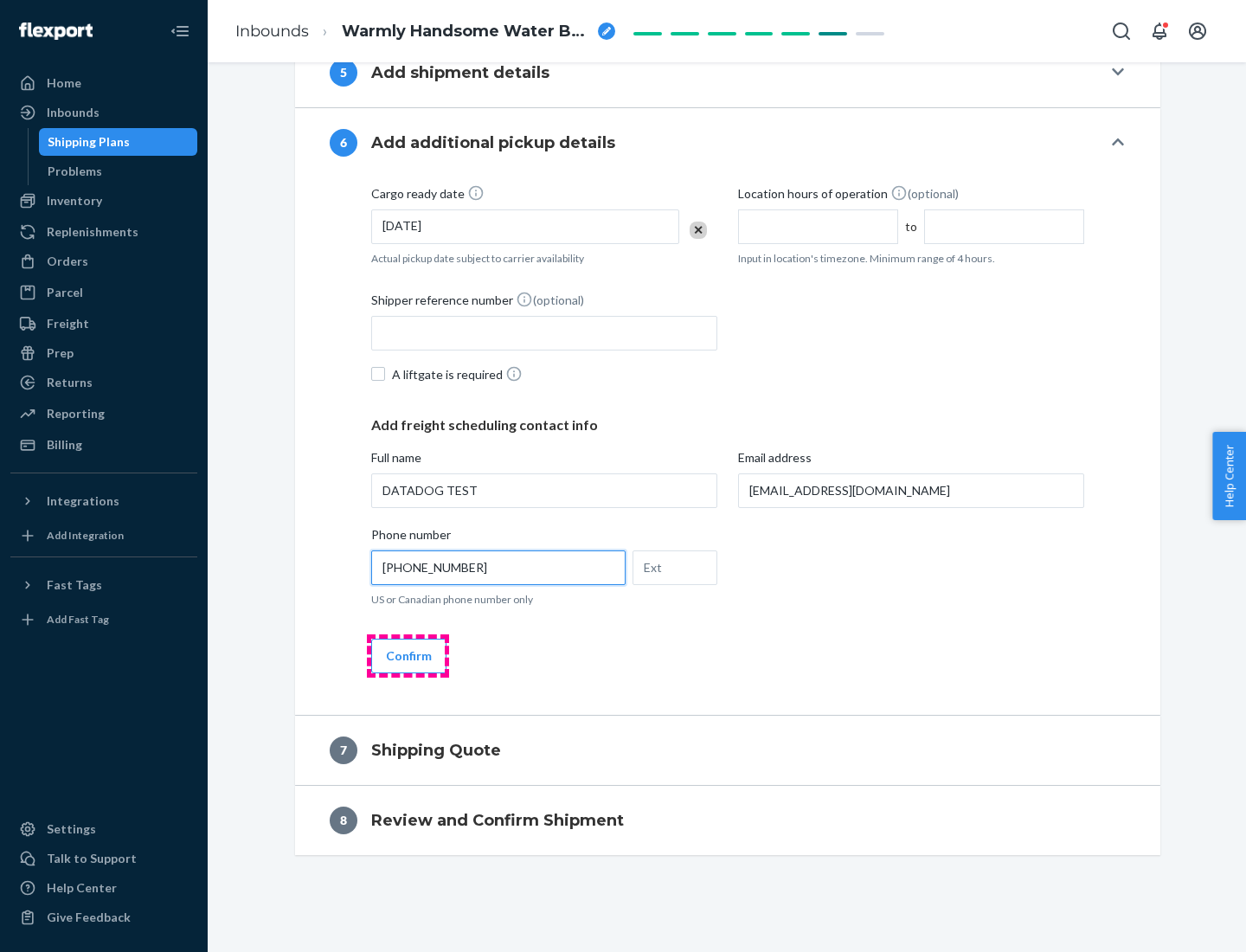
type input "[PHONE_NUMBER]"
click at [407, 655] on button "Confirm" at bounding box center [409, 656] width 75 height 35
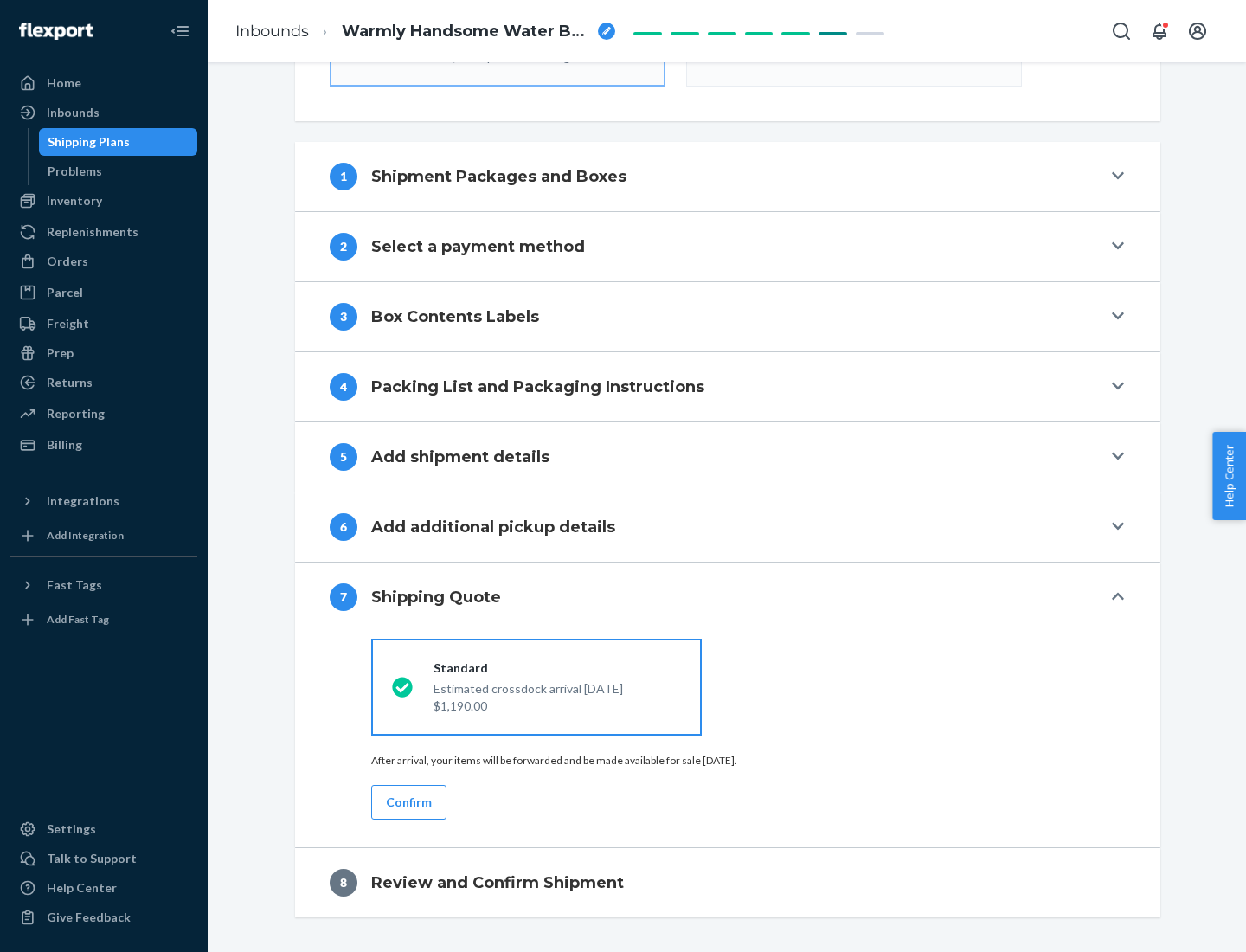
scroll to position [620, 0]
